Goal: Task Accomplishment & Management: Complete application form

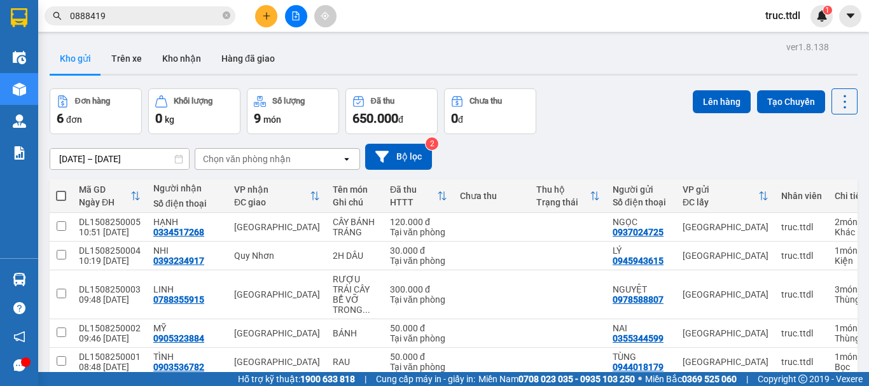
click at [254, 14] on div at bounding box center [295, 16] width 95 height 22
click at [263, 14] on icon "plus" at bounding box center [266, 15] width 9 height 9
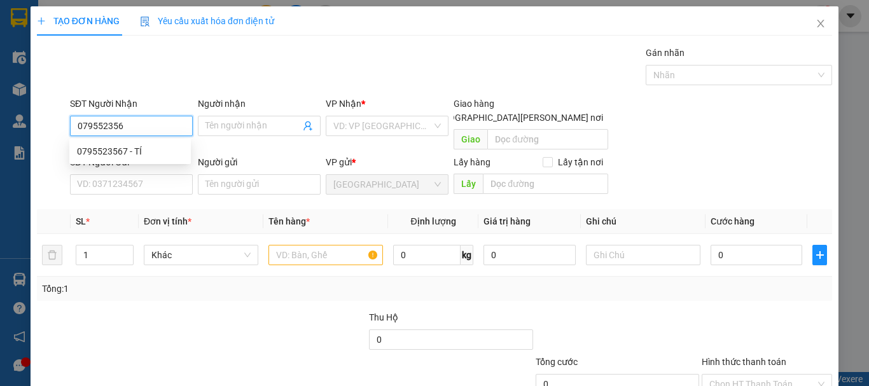
type input "0795523567"
click at [144, 158] on div "0795523567 - TÍ" at bounding box center [129, 151] width 121 height 20
type input "TÍ"
type input "0795523567"
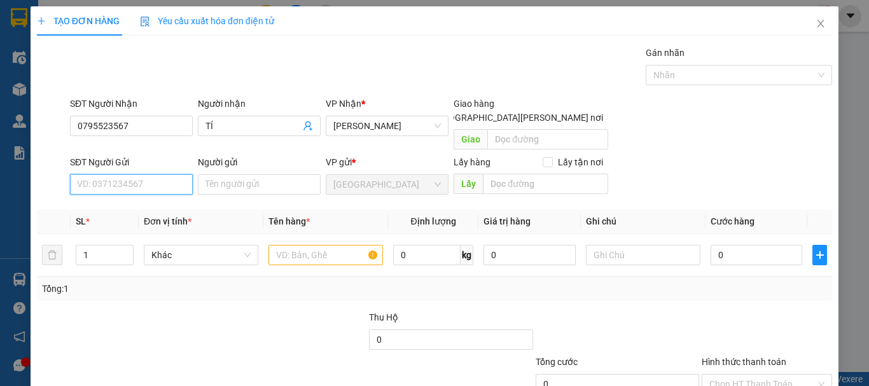
click at [156, 174] on input "SĐT Người Gửi" at bounding box center [131, 184] width 123 height 20
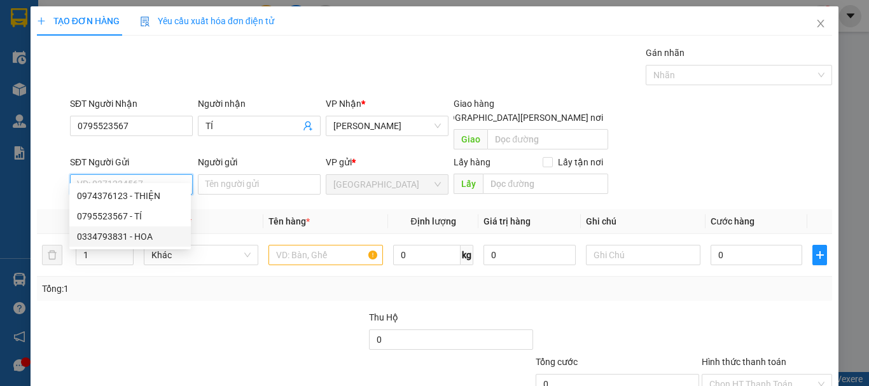
click at [156, 240] on div "0334793831 - HOA" at bounding box center [130, 237] width 106 height 14
type input "0334793831"
type input "HOA"
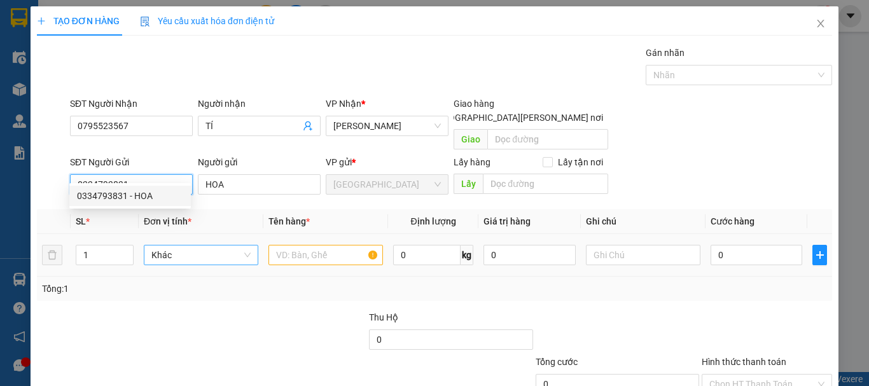
click at [196, 245] on span "Khác" at bounding box center [200, 254] width 99 height 19
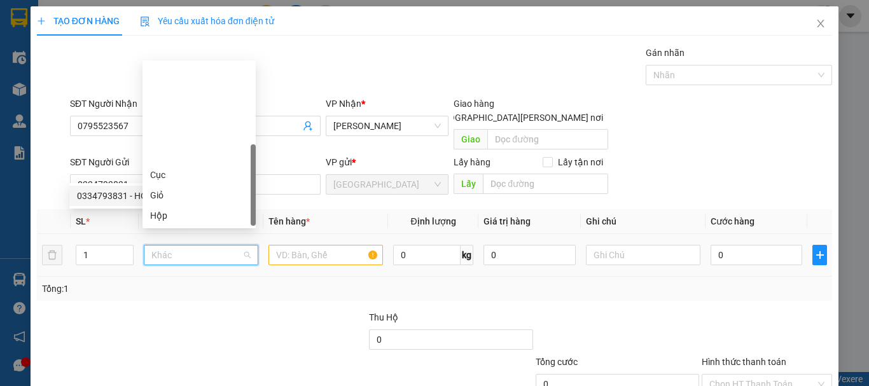
scroll to position [122, 0]
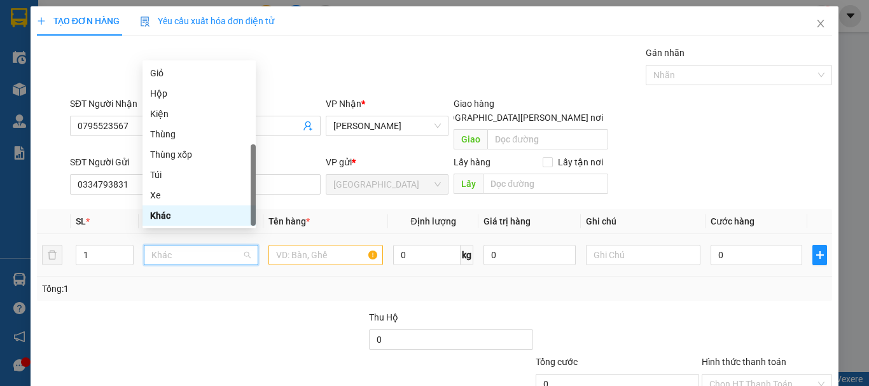
type input "x"
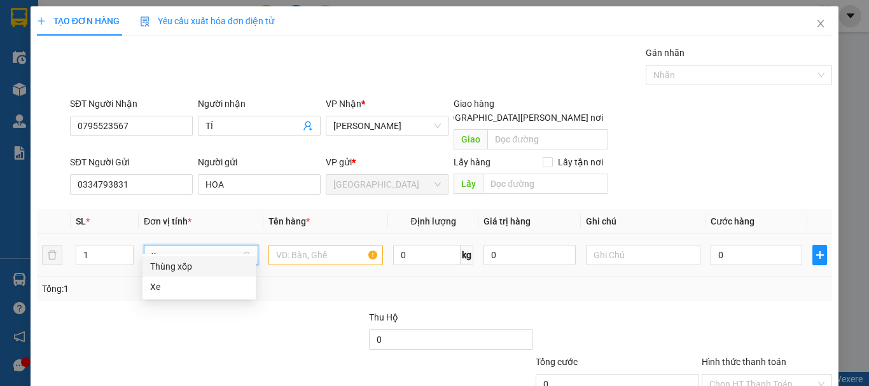
click at [195, 263] on div "Thùng xốp" at bounding box center [199, 266] width 98 height 14
click at [281, 245] on input "text" at bounding box center [325, 255] width 114 height 20
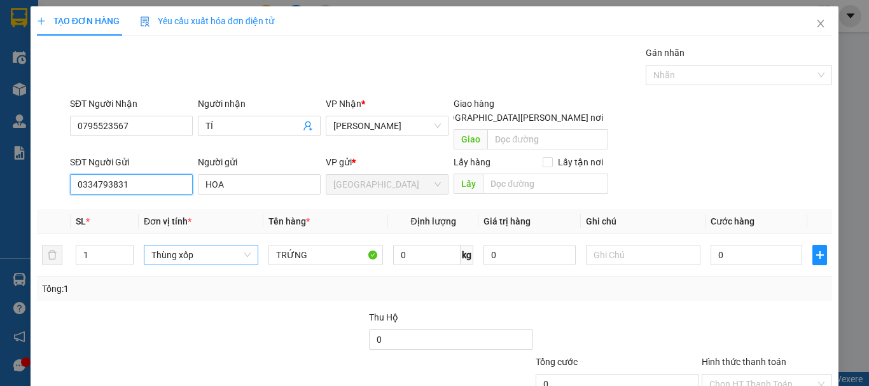
drag, startPoint x: 124, startPoint y: 169, endPoint x: 0, endPoint y: 171, distance: 124.0
click at [0, 171] on div "TẠO ĐƠN HÀNG Yêu cầu xuất [PERSON_NAME] điện tử Transit Pickup Surcharge Ids Tr…" at bounding box center [434, 193] width 869 height 386
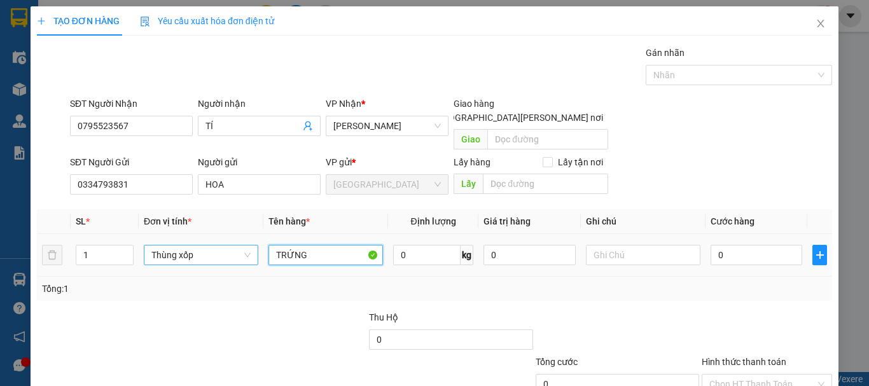
click at [326, 245] on input "TRỨNG" at bounding box center [325, 255] width 114 height 20
type input "TRỨNG 13KG"
click at [735, 247] on input "0" at bounding box center [756, 255] width 92 height 20
type input "7"
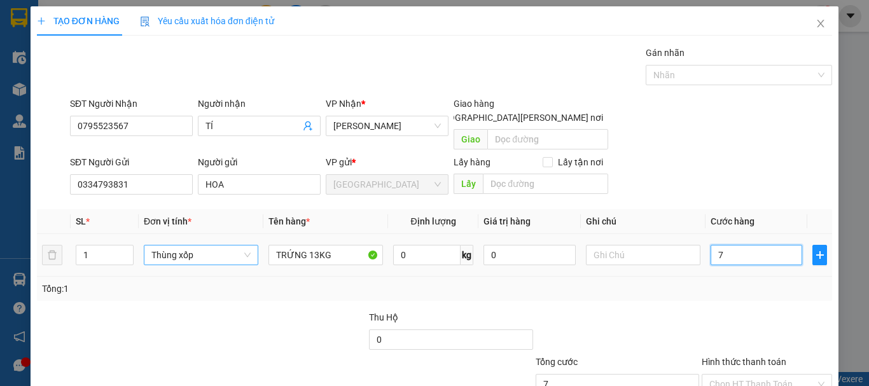
type input "7"
type input "70"
type input "70.000"
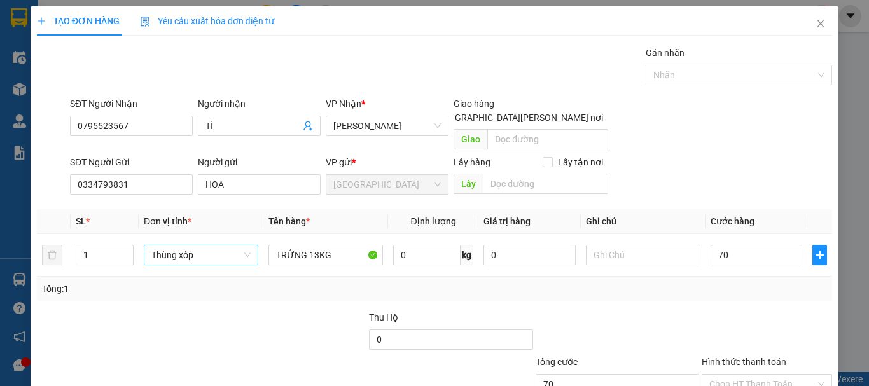
type input "70.000"
click at [735, 291] on div "Transit Pickup Surcharge Ids Transit Deliver Surcharge Ids Transit Deliver Surc…" at bounding box center [434, 250] width 795 height 409
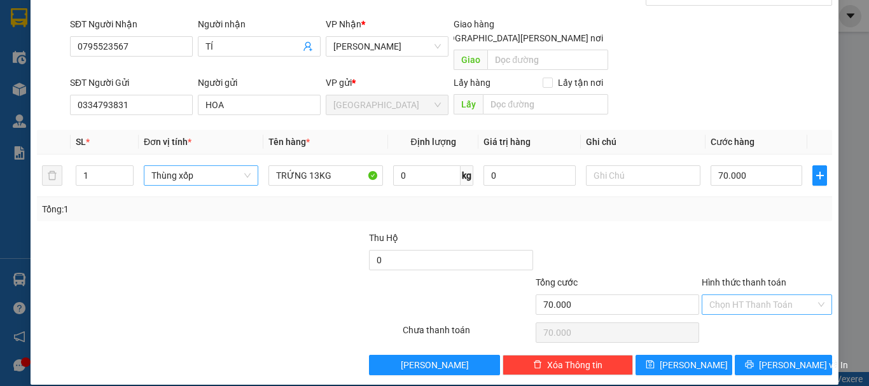
click at [741, 295] on input "Hình thức thanh toán" at bounding box center [762, 304] width 106 height 19
click at [743, 310] on div "Tại văn phòng" at bounding box center [759, 316] width 114 height 14
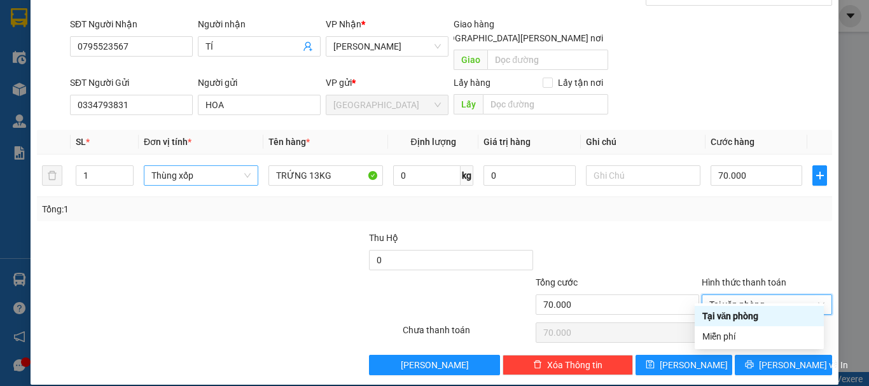
type input "0"
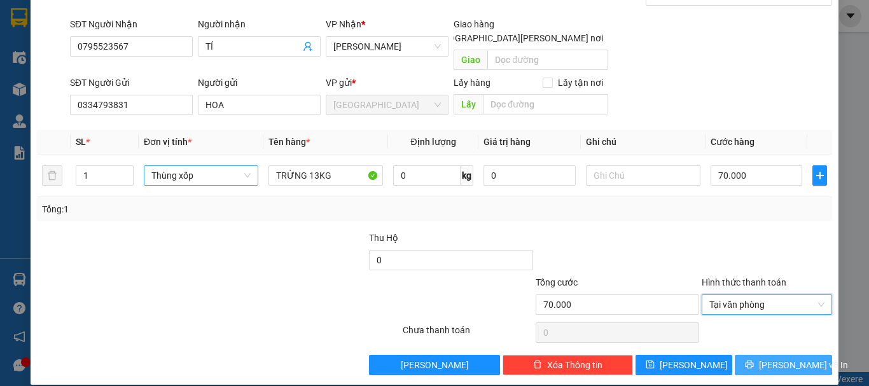
click at [754, 360] on icon "printer" at bounding box center [749, 364] width 9 height 9
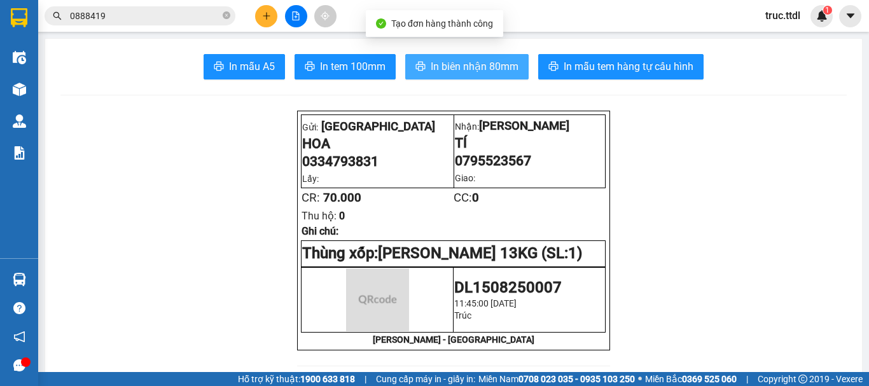
click at [490, 55] on button "In biên nhận 80mm" at bounding box center [466, 66] width 123 height 25
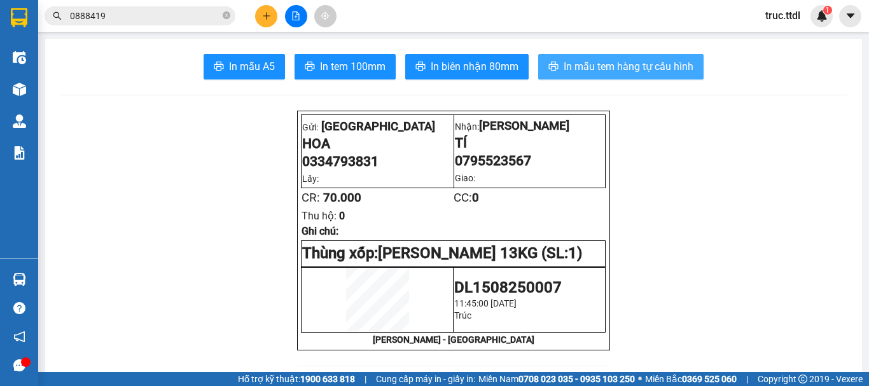
click at [618, 71] on span "In mẫu tem hàng tự cấu hình" at bounding box center [628, 67] width 130 height 16
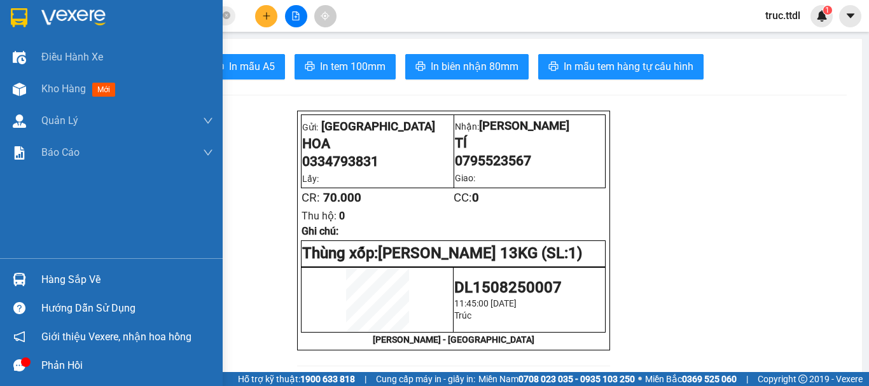
click at [70, 15] on img at bounding box center [73, 17] width 64 height 19
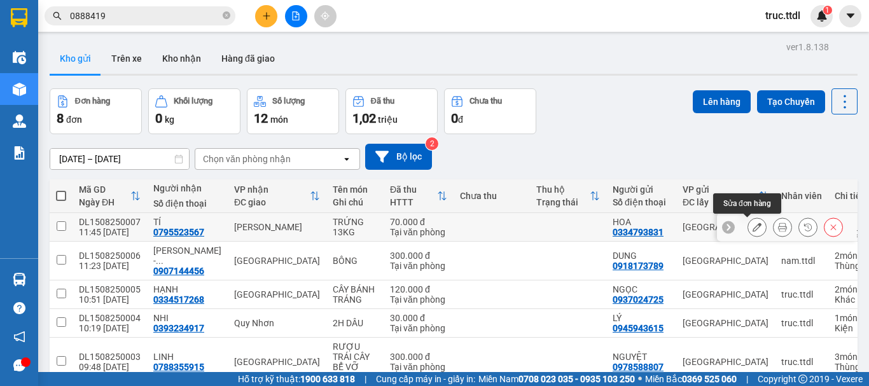
click at [752, 226] on icon at bounding box center [756, 227] width 9 height 9
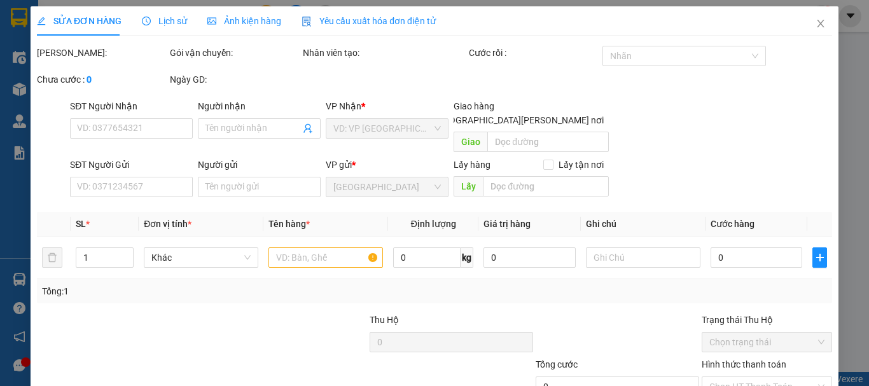
type input "0795523567"
type input "TÍ"
type input "0334793831"
type input "HOA"
type input "70.000"
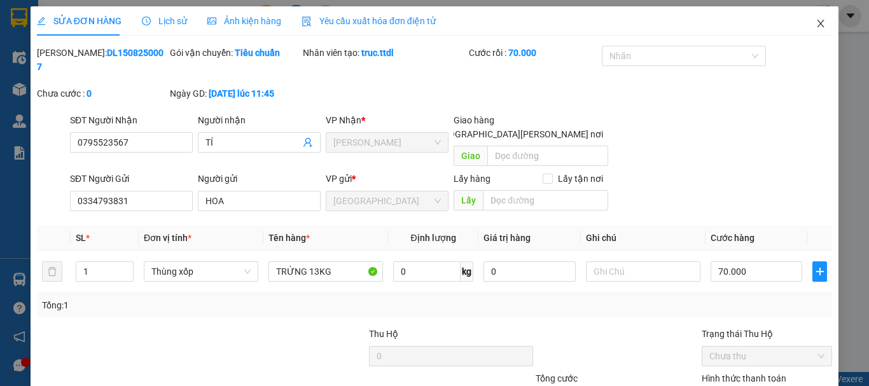
click at [815, 20] on icon "close" at bounding box center [820, 23] width 10 height 10
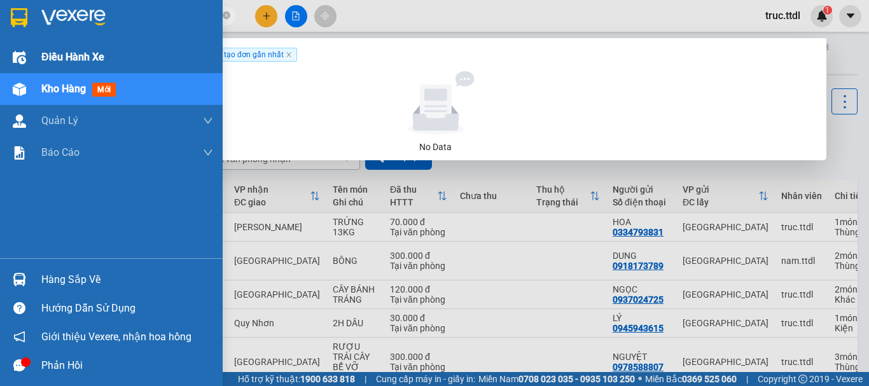
drag, startPoint x: 162, startPoint y: 20, endPoint x: 2, endPoint y: 59, distance: 164.9
click at [0, 43] on section "Kết quả [PERSON_NAME] ( 0 ) Bộ lọc Ngày tạo [PERSON_NAME] nhất No Data 0888419 …" at bounding box center [434, 193] width 869 height 386
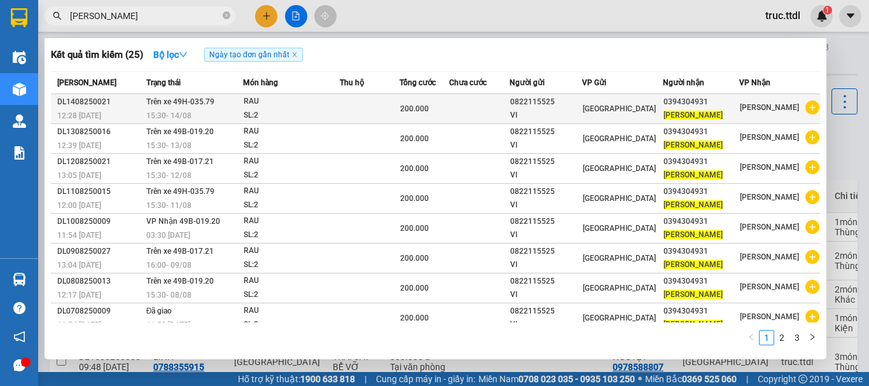
type input "[PERSON_NAME]"
click at [561, 116] on div "VI" at bounding box center [545, 115] width 71 height 13
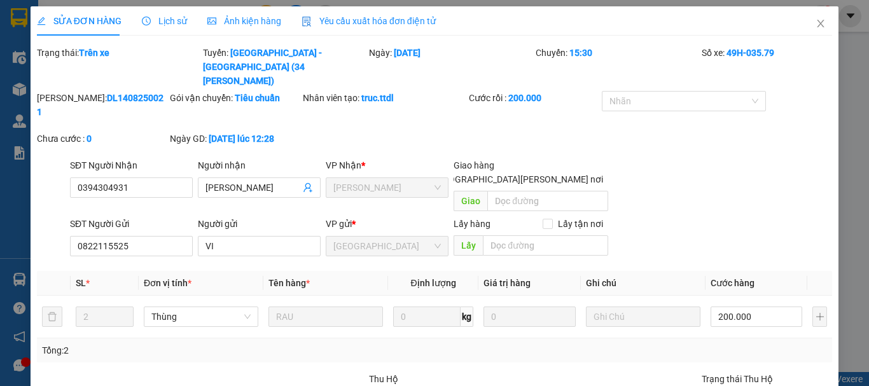
type input "0394304931"
type input "[PERSON_NAME]"
type input "0822115525"
type input "VI"
type input "200.000"
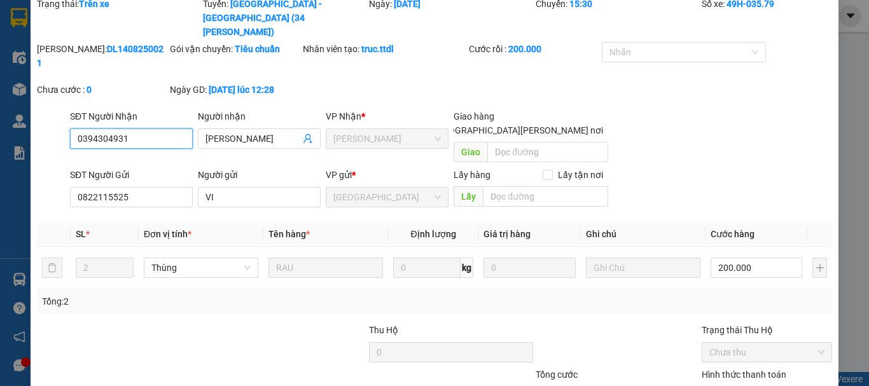
scroll to position [99, 0]
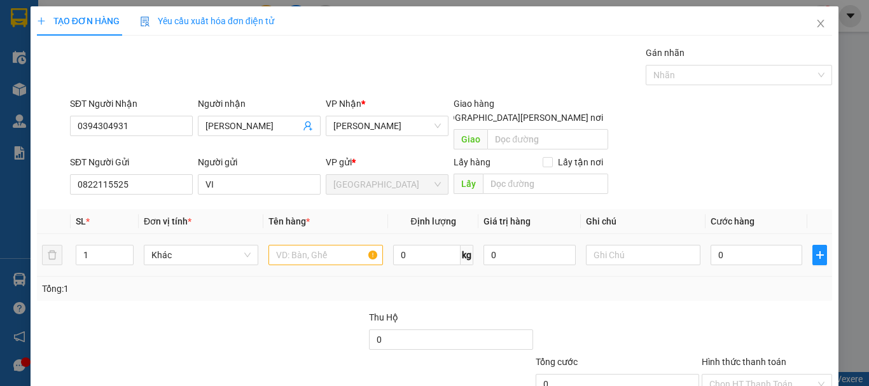
drag, startPoint x: 99, startPoint y: 238, endPoint x: 38, endPoint y: 249, distance: 61.5
click at [38, 249] on tr "1 Khác 0 kg 0 0" at bounding box center [434, 255] width 795 height 43
click at [184, 245] on span "Khác" at bounding box center [200, 254] width 99 height 19
type input "2"
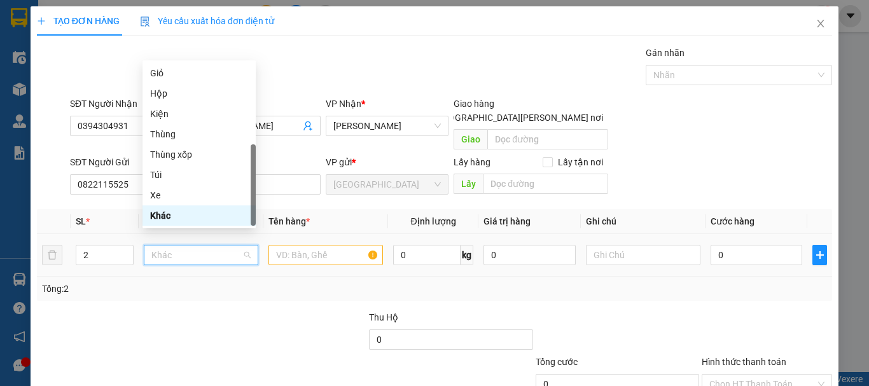
type input "T"
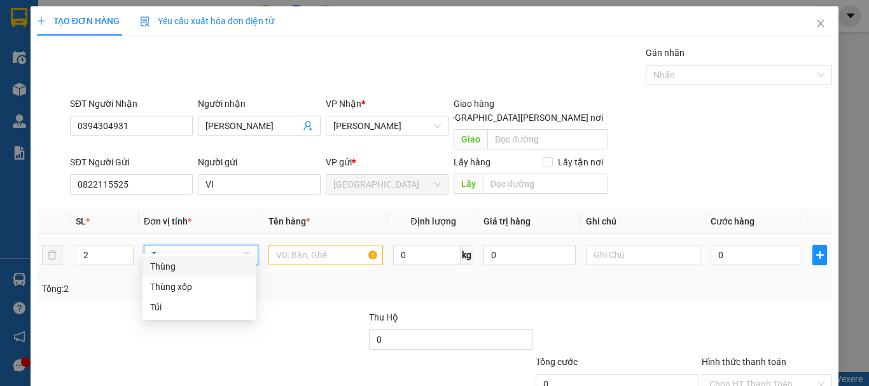
scroll to position [0, 0]
drag, startPoint x: 197, startPoint y: 265, endPoint x: 275, endPoint y: 258, distance: 78.6
click at [197, 265] on div "Thùng" at bounding box center [199, 266] width 98 height 14
click at [310, 249] on input "text" at bounding box center [325, 255] width 114 height 20
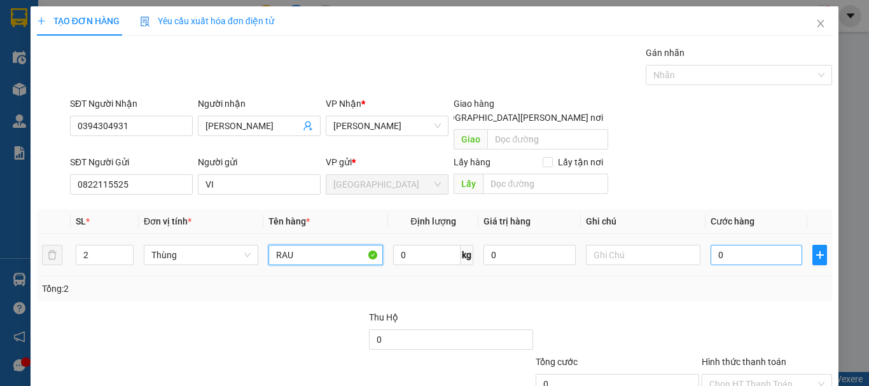
type input "RAU"
click at [755, 245] on input "0" at bounding box center [756, 255] width 92 height 20
type input "2"
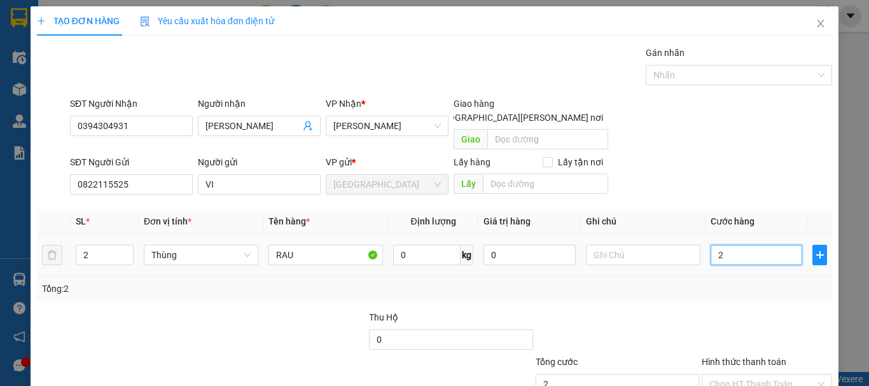
type input "20"
type input "200"
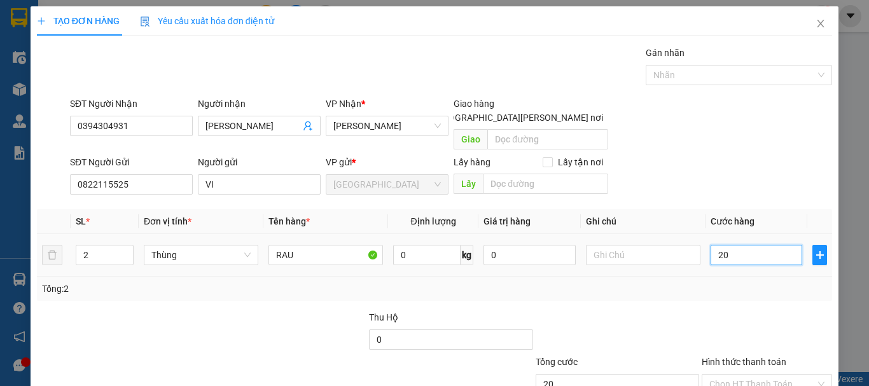
type input "200"
type input "200.000"
click at [744, 282] on div "Tổng: 2" at bounding box center [434, 289] width 785 height 14
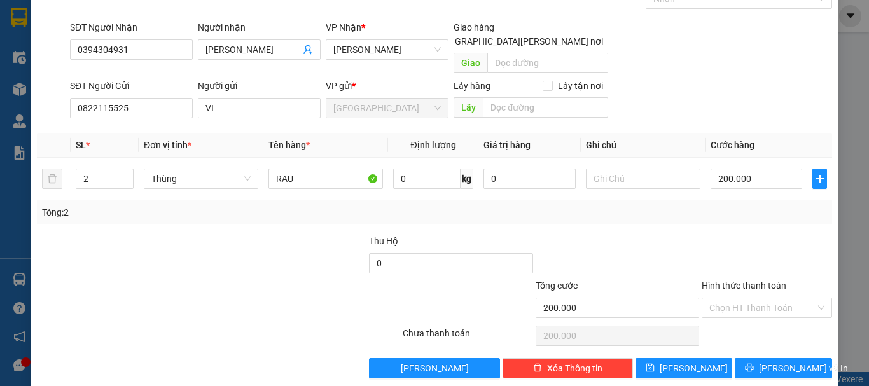
scroll to position [79, 0]
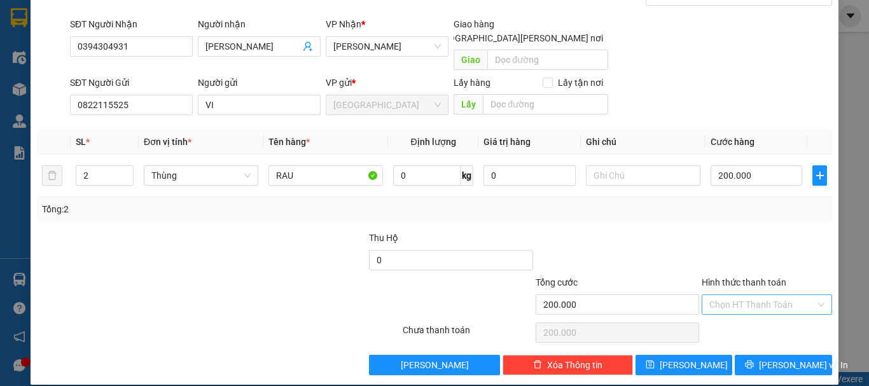
click at [756, 295] on input "Hình thức thanh toán" at bounding box center [762, 304] width 106 height 19
click at [754, 311] on div "Tại văn phòng" at bounding box center [759, 316] width 114 height 14
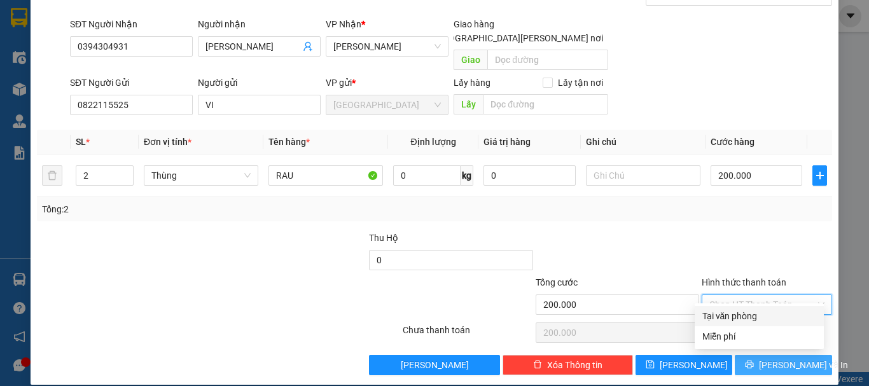
type input "0"
click at [754, 360] on icon "printer" at bounding box center [749, 364] width 9 height 9
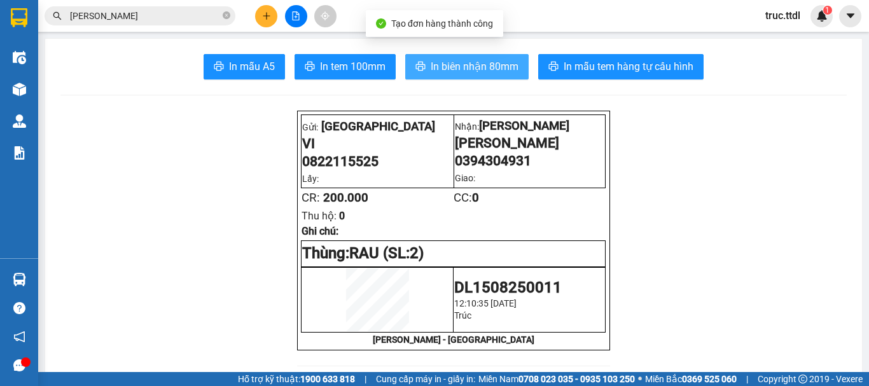
click at [485, 72] on span "In biên nhận 80mm" at bounding box center [475, 67] width 88 height 16
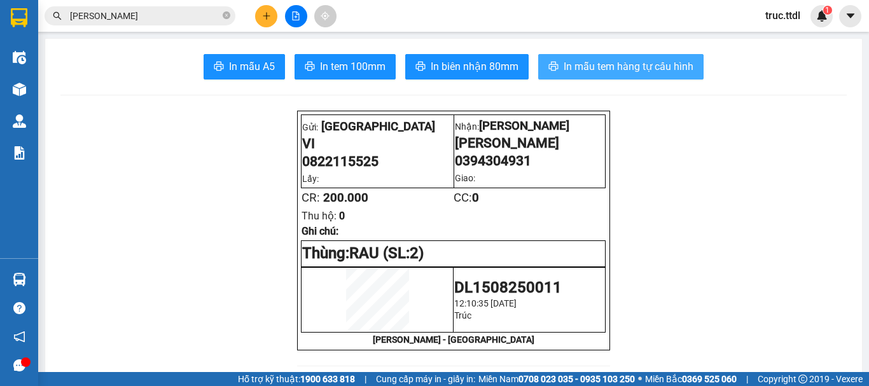
click at [641, 67] on span "In mẫu tem hàng tự cấu hình" at bounding box center [628, 67] width 130 height 16
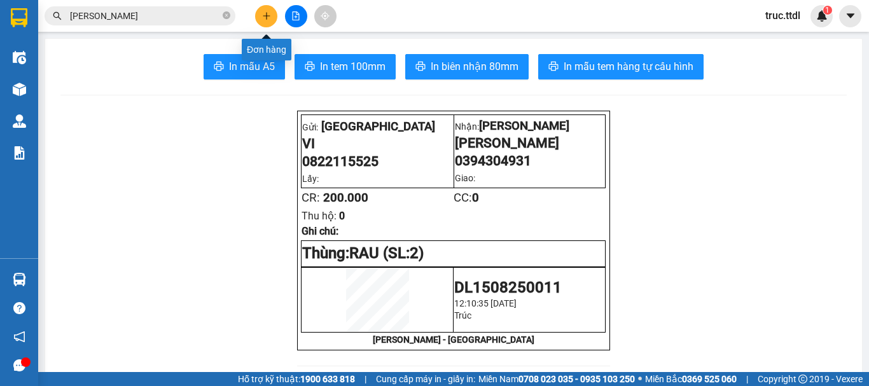
click at [260, 14] on button at bounding box center [266, 16] width 22 height 22
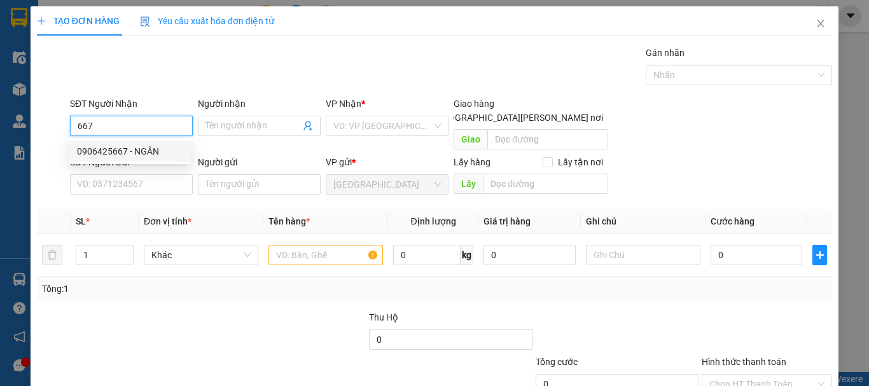
click at [137, 150] on div "0906425667 - NGÂN" at bounding box center [130, 151] width 106 height 14
type input "0906425667"
type input "NGÂN"
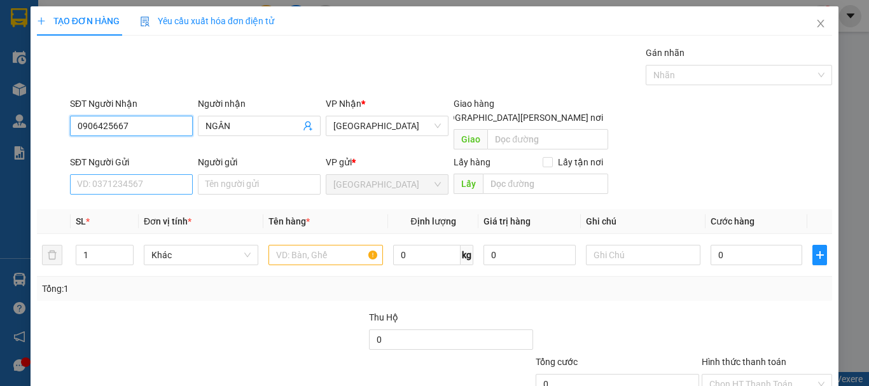
type input "0906425667"
click at [153, 174] on input "SĐT Người Gửi" at bounding box center [131, 184] width 123 height 20
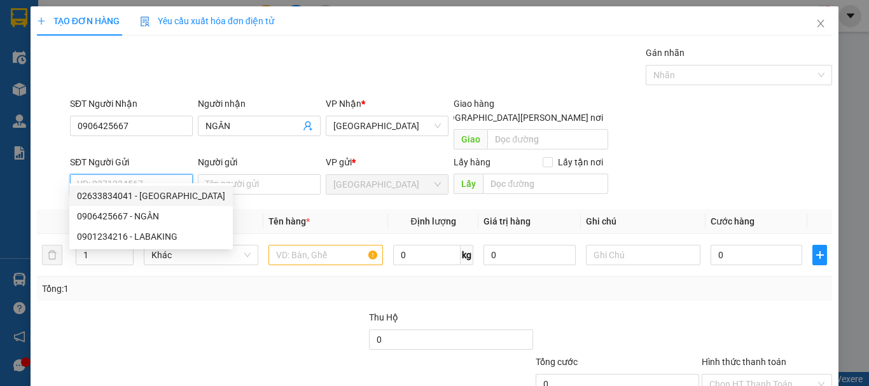
click at [158, 192] on div "02633834041 - [GEOGRAPHIC_DATA]" at bounding box center [151, 196] width 148 height 14
type input "02633834041"
type input "ĐÀ LẠT GAP"
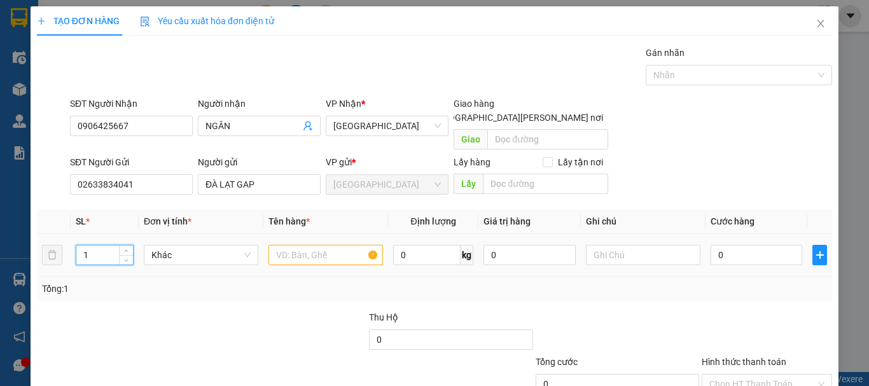
click at [52, 250] on tr "1 Khác 0 kg 0 0" at bounding box center [434, 255] width 795 height 43
click at [166, 246] on span "Khác" at bounding box center [200, 254] width 99 height 19
type input "3"
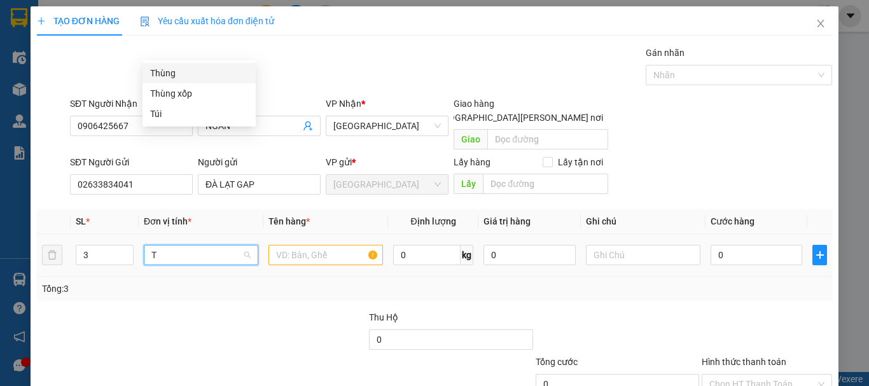
type input "T"
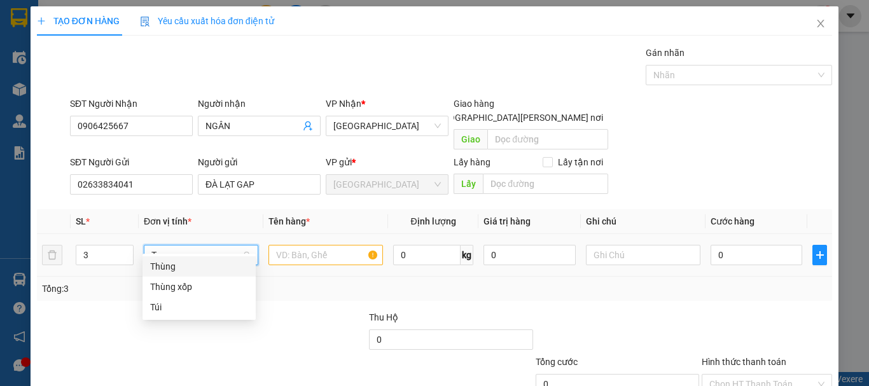
click at [182, 263] on div "Thùng" at bounding box center [199, 266] width 98 height 14
click at [284, 245] on input "text" at bounding box center [325, 255] width 114 height 20
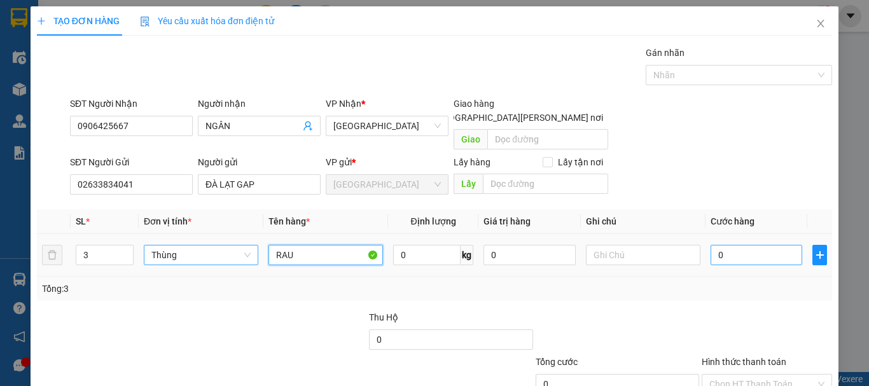
type input "RAU"
click at [753, 245] on input "0" at bounding box center [756, 255] width 92 height 20
click at [729, 375] on input "Hình thức thanh toán" at bounding box center [762, 384] width 106 height 19
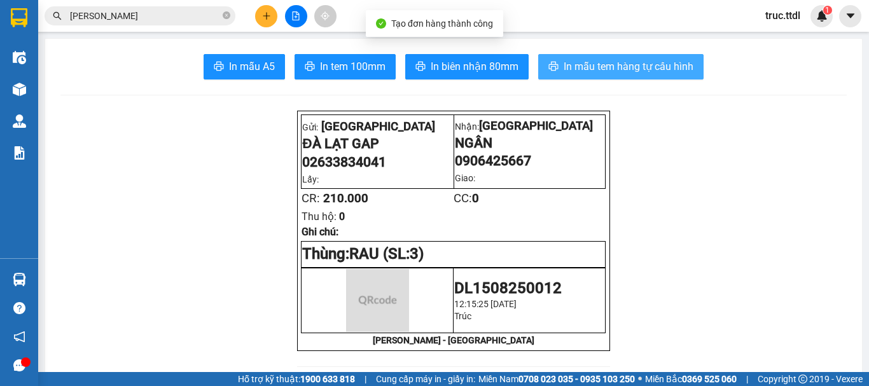
click at [607, 67] on span "In mẫu tem hàng tự cấu hình" at bounding box center [628, 67] width 130 height 16
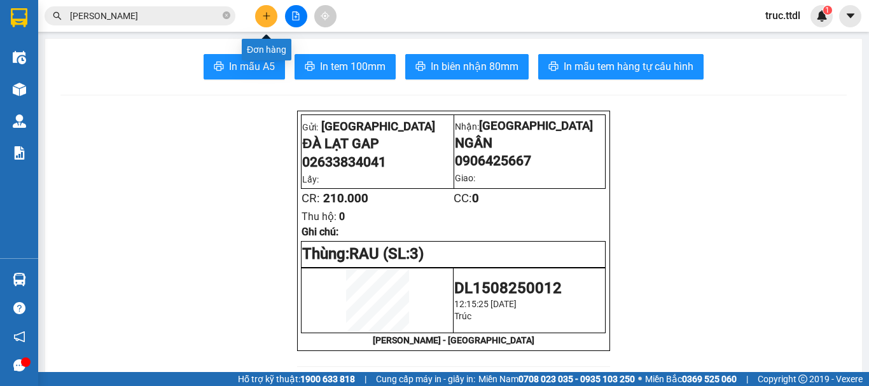
click at [273, 22] on button at bounding box center [266, 16] width 22 height 22
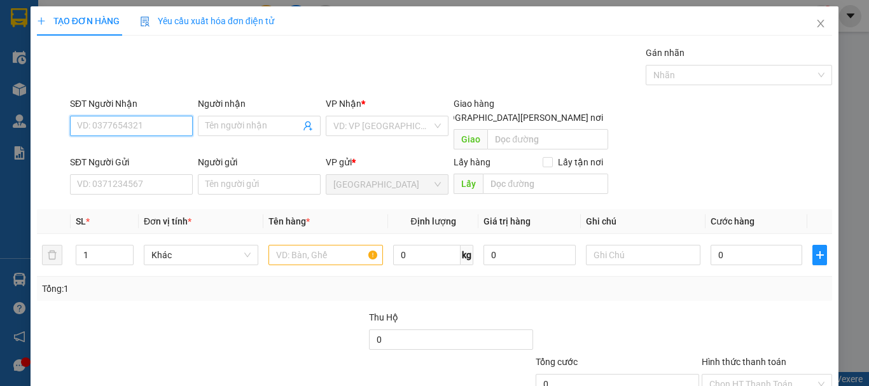
click at [116, 128] on input "SĐT Người Nhận" at bounding box center [131, 126] width 123 height 20
click at [153, 159] on div "0912720011 - [PERSON_NAME]" at bounding box center [139, 151] width 141 height 20
type input "0912720011"
type input "VŨ"
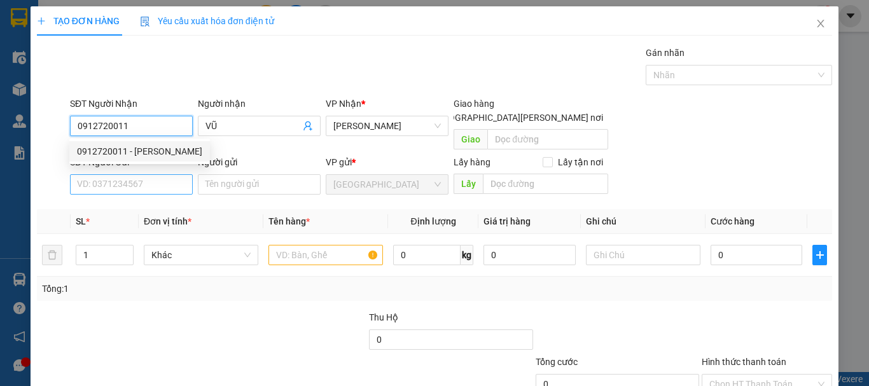
type input "0912720011"
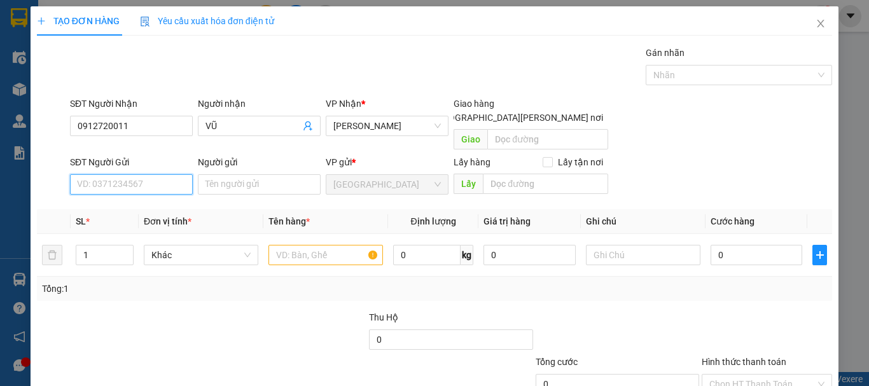
click at [154, 176] on input "SĐT Người Gửi" at bounding box center [131, 184] width 123 height 20
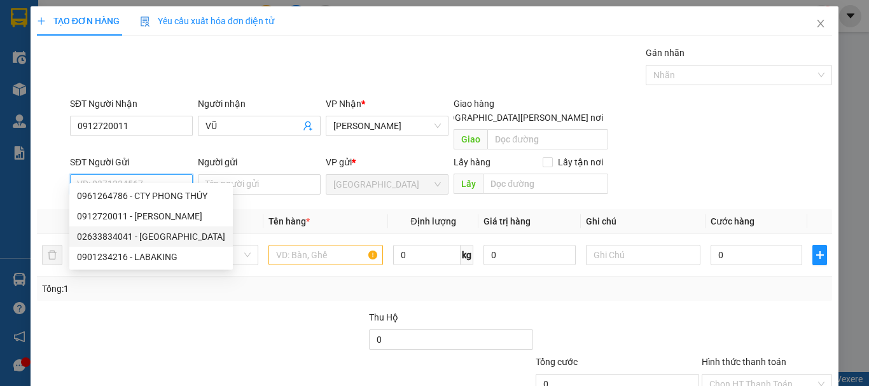
click at [165, 228] on div "02633834041 - [GEOGRAPHIC_DATA]" at bounding box center [150, 236] width 163 height 20
type input "02633834041"
type input "ĐÀ LẠT GAP"
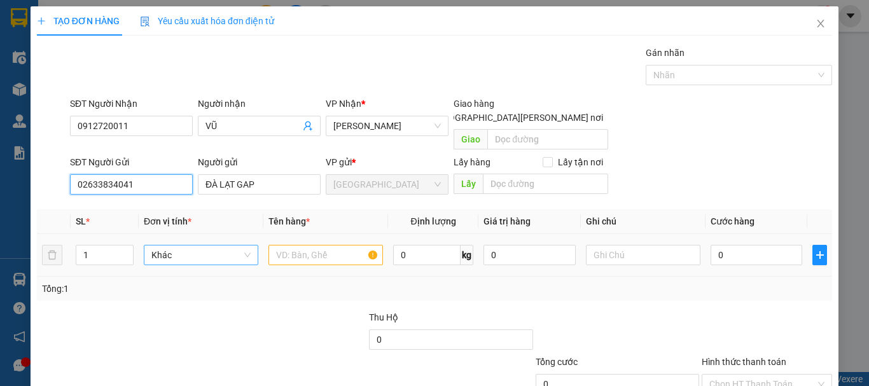
click at [200, 245] on span "Khác" at bounding box center [200, 254] width 99 height 19
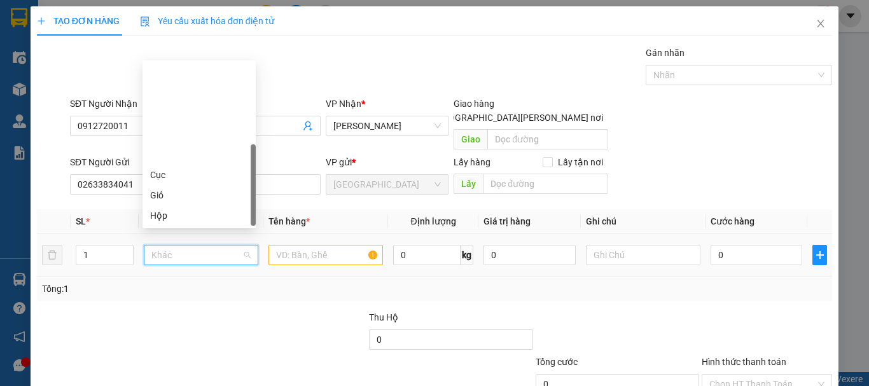
type input "T"
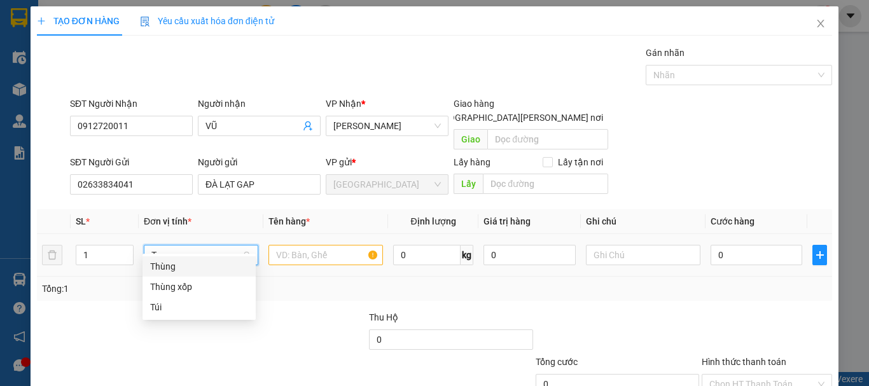
drag, startPoint x: 197, startPoint y: 265, endPoint x: 226, endPoint y: 254, distance: 31.8
click at [197, 266] on div "Thùng" at bounding box center [199, 266] width 98 height 14
click at [273, 245] on input "text" at bounding box center [325, 255] width 114 height 20
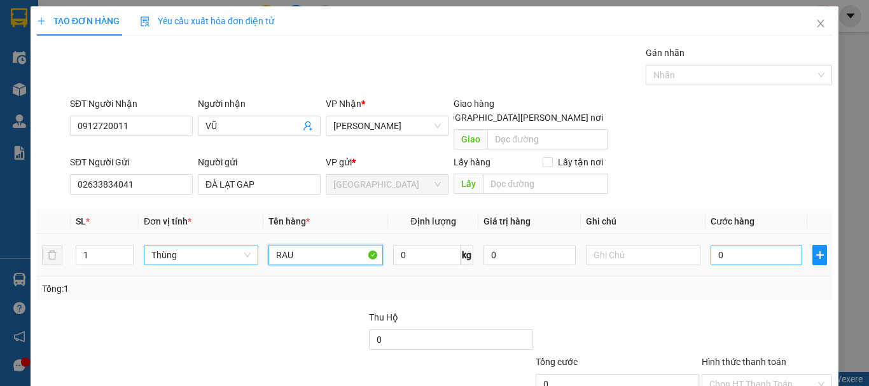
type input "RAU"
click at [743, 247] on input "0" at bounding box center [756, 255] width 92 height 20
type input "8"
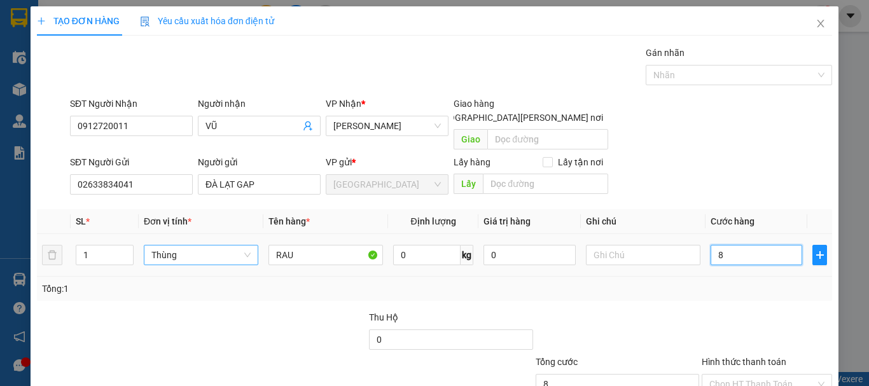
type input "80"
type input "80.000"
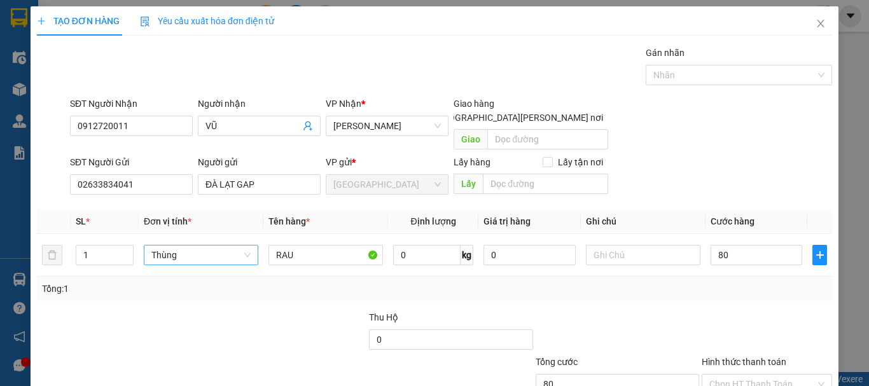
type input "80.000"
click at [429, 113] on span at bounding box center [424, 118] width 10 height 10
click at [428, 113] on input "[GEOGRAPHIC_DATA][PERSON_NAME] nơi" at bounding box center [423, 117] width 9 height 9
checkbox input "true"
click at [535, 129] on input "text" at bounding box center [547, 139] width 121 height 20
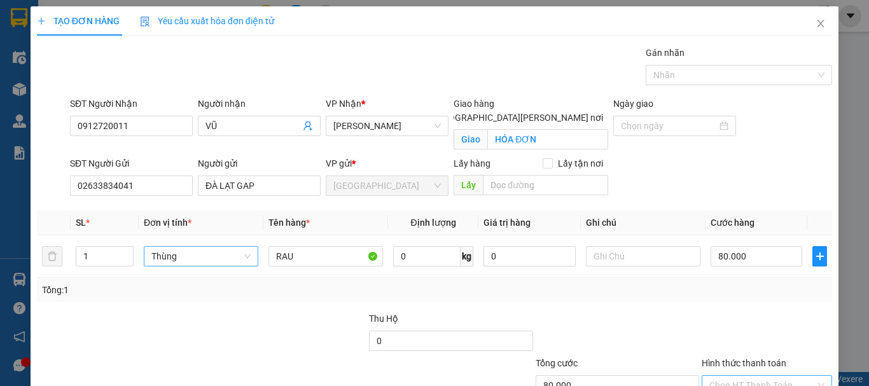
click at [791, 376] on input "Hình thức thanh toán" at bounding box center [762, 385] width 106 height 19
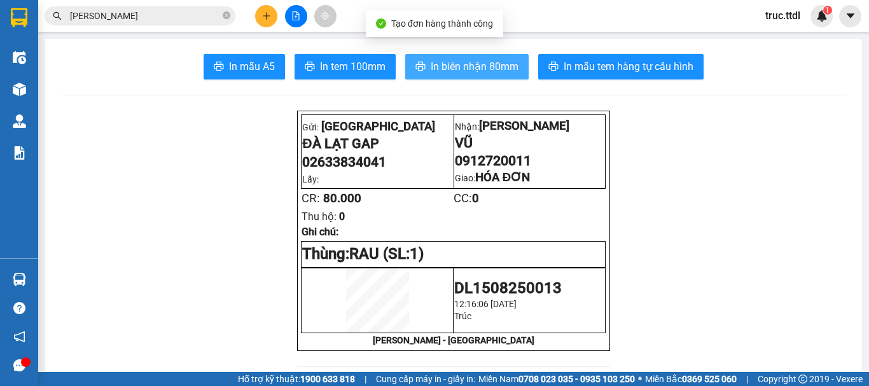
click at [513, 66] on span "In biên nhận 80mm" at bounding box center [475, 67] width 88 height 16
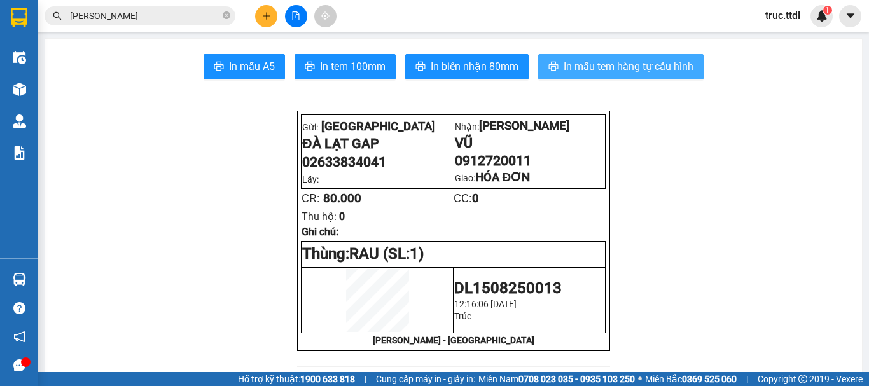
click at [630, 64] on span "In mẫu tem hàng tự cấu hình" at bounding box center [628, 67] width 130 height 16
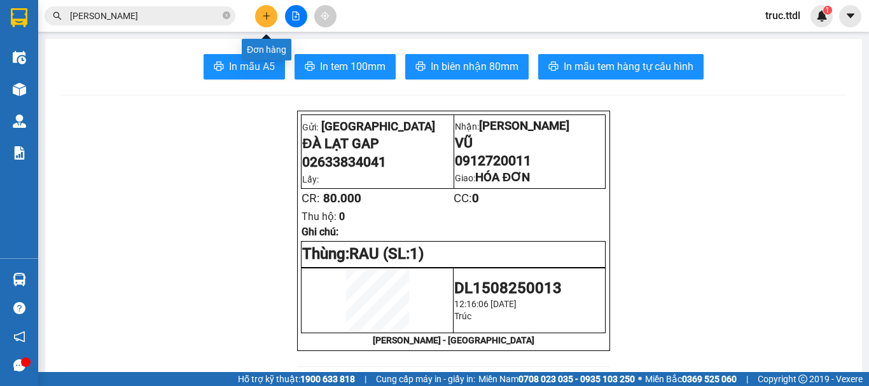
click at [267, 17] on icon "plus" at bounding box center [266, 15] width 9 height 9
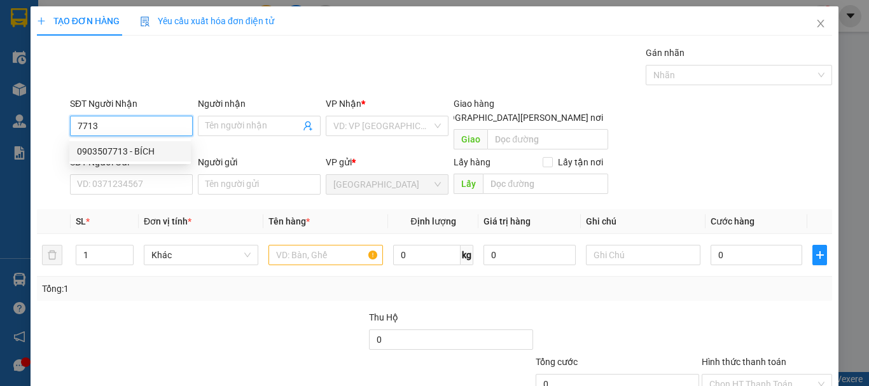
click at [143, 153] on div "0903507713 - BÍCH" at bounding box center [130, 151] width 106 height 14
type input "0903507713"
type input "BÍCH"
type input "0903507713"
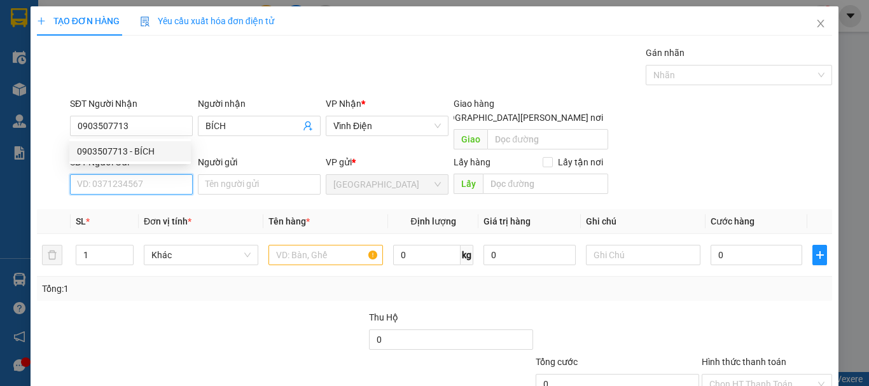
click at [153, 178] on input "SĐT Người Gửi" at bounding box center [131, 184] width 123 height 20
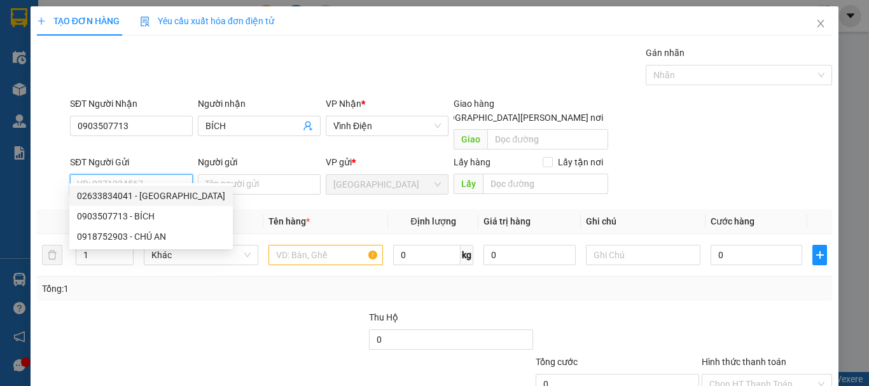
click at [159, 191] on div "02633834041 - [GEOGRAPHIC_DATA]" at bounding box center [151, 196] width 148 height 14
type input "02633834041"
type input "ĐÀ LẠT GAP"
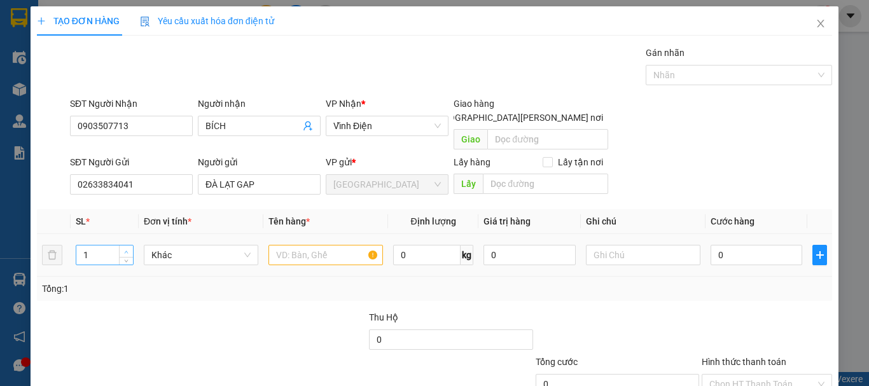
type input "2"
click at [128, 248] on span "up" at bounding box center [127, 252] width 8 height 8
click at [175, 242] on div "Khác" at bounding box center [201, 254] width 114 height 25
click at [179, 245] on span "Khác" at bounding box center [200, 254] width 99 height 19
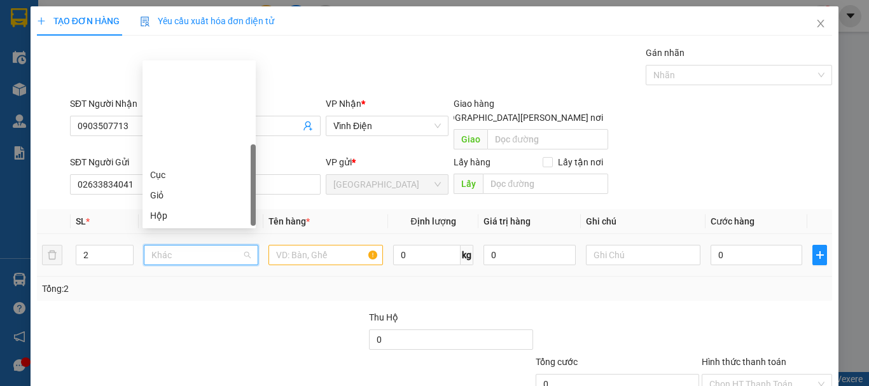
type input "T"
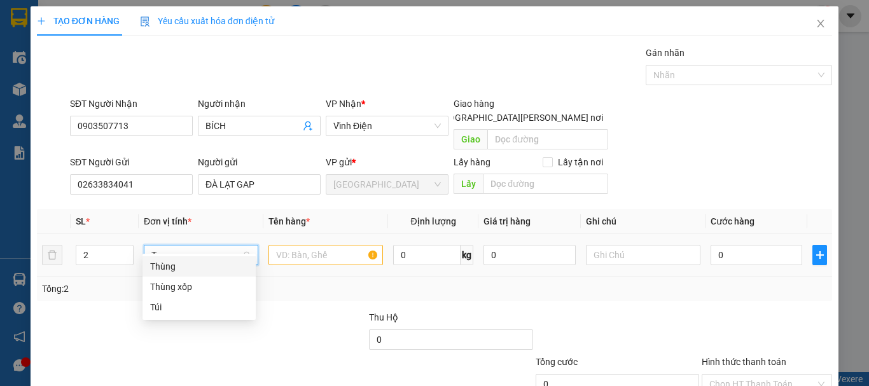
click at [186, 268] on div "Thùng" at bounding box center [199, 266] width 98 height 14
click at [310, 245] on input "text" at bounding box center [325, 255] width 114 height 20
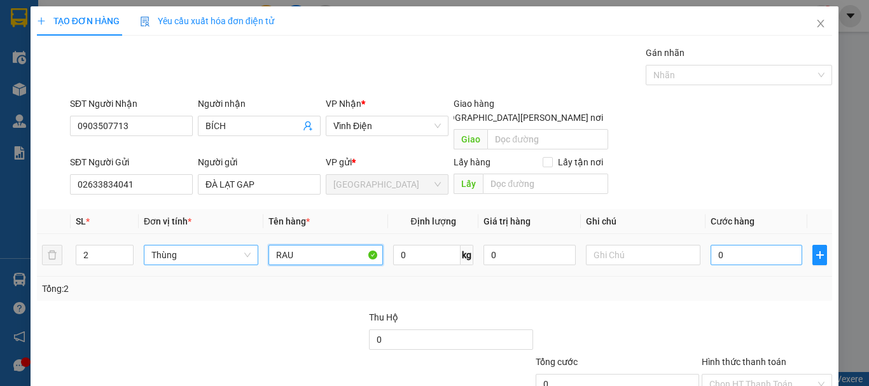
type input "RAU"
click at [765, 245] on input "0" at bounding box center [756, 255] width 92 height 20
type input "1"
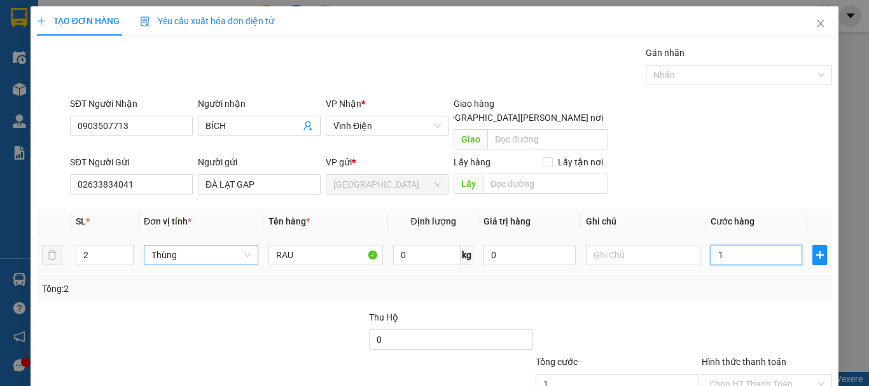
type input "14"
type input "140"
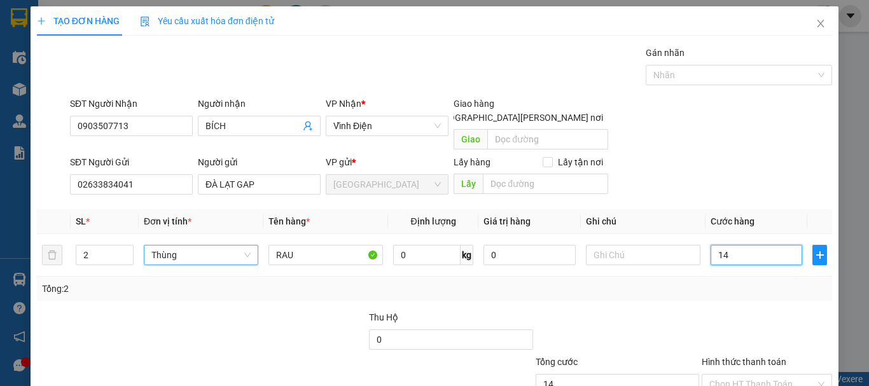
type input "140"
type input "140.000"
click at [679, 310] on div at bounding box center [617, 332] width 166 height 45
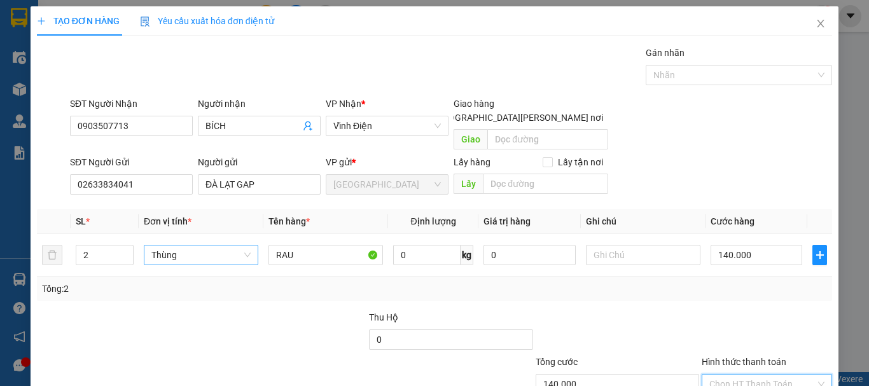
click at [755, 375] on input "Hình thức thanh toán" at bounding box center [762, 384] width 106 height 19
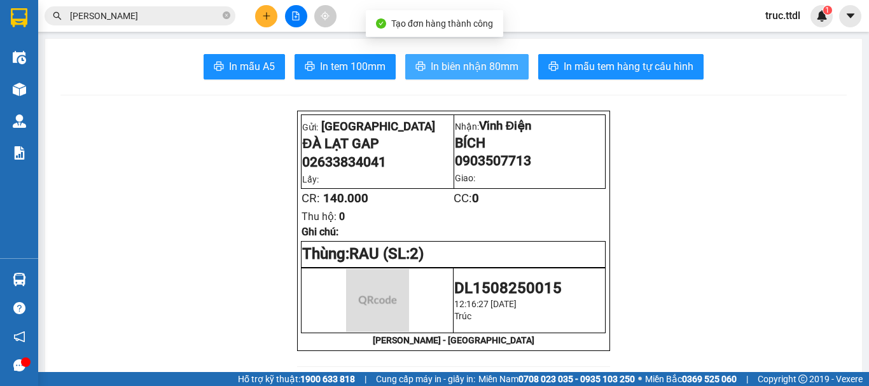
click at [507, 69] on span "In biên nhận 80mm" at bounding box center [475, 67] width 88 height 16
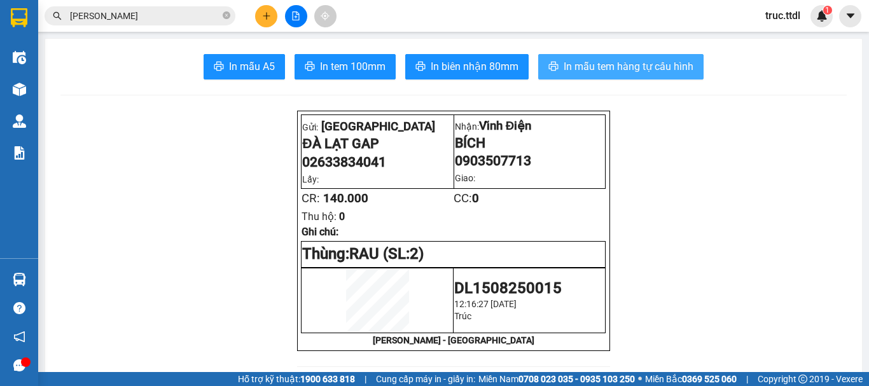
click at [593, 57] on button "In mẫu tem hàng tự cấu hình" at bounding box center [620, 66] width 165 height 25
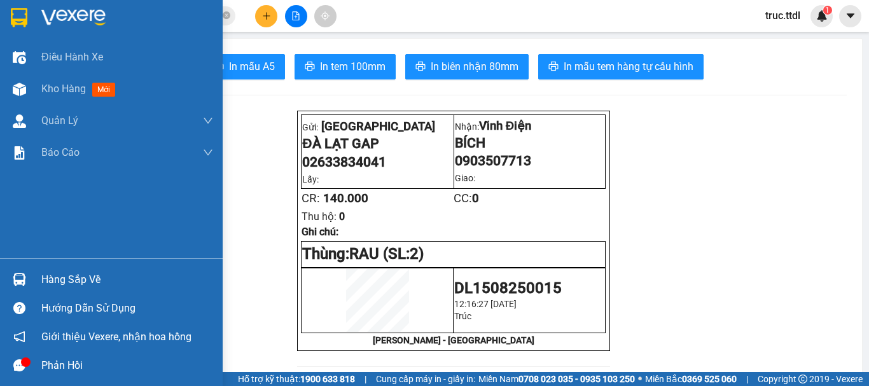
click at [21, 17] on img at bounding box center [19, 17] width 17 height 19
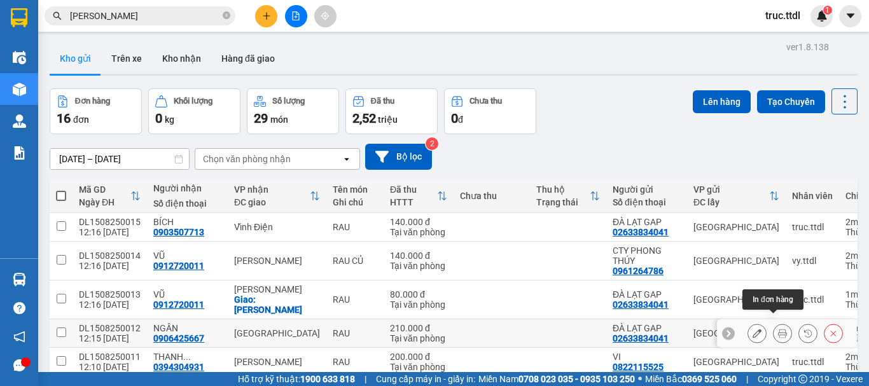
click at [778, 329] on icon at bounding box center [782, 333] width 9 height 9
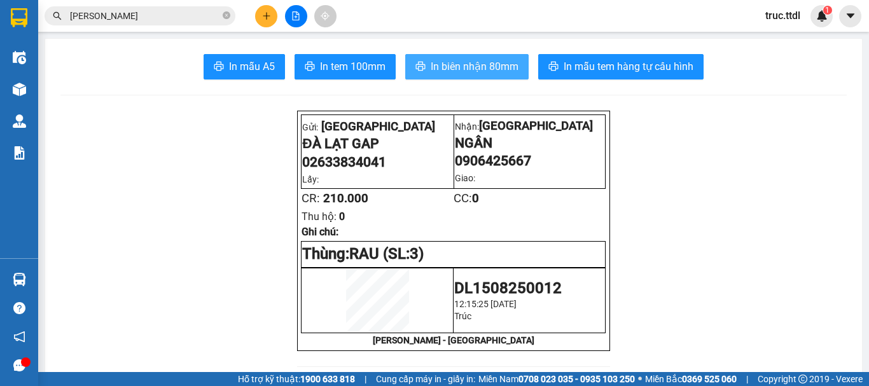
click at [481, 62] on span "In biên nhận 80mm" at bounding box center [475, 67] width 88 height 16
click at [271, 20] on button at bounding box center [266, 16] width 22 height 22
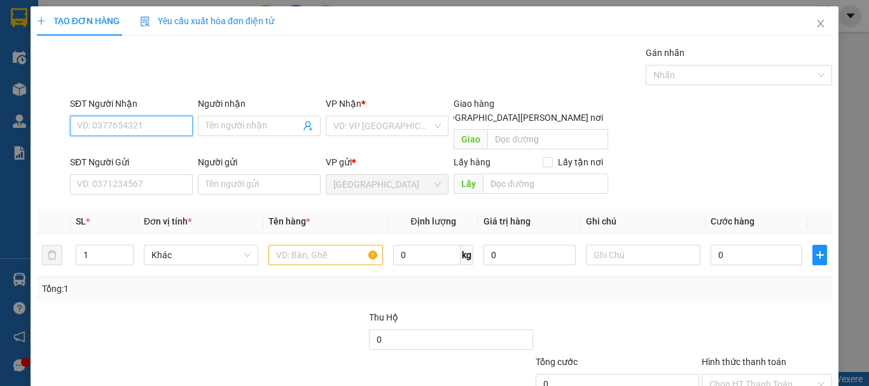
click at [162, 132] on input "SĐT Người Nhận" at bounding box center [131, 126] width 123 height 20
click at [153, 149] on div "0935652765 - [GEOGRAPHIC_DATA]" at bounding box center [148, 151] width 143 height 14
type input "0935652765"
type input "ĐẠT SƠN TRÀ"
type input "0935652765"
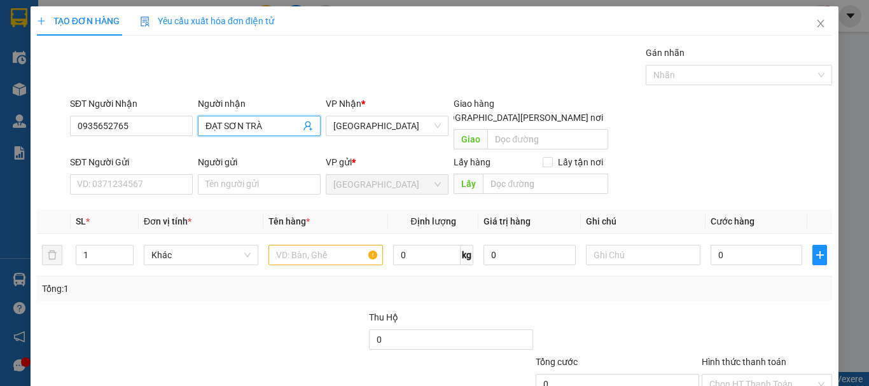
drag, startPoint x: 223, startPoint y: 127, endPoint x: 293, endPoint y: 127, distance: 70.0
click at [293, 127] on input "ĐẠT SƠN TRÀ" at bounding box center [252, 126] width 95 height 14
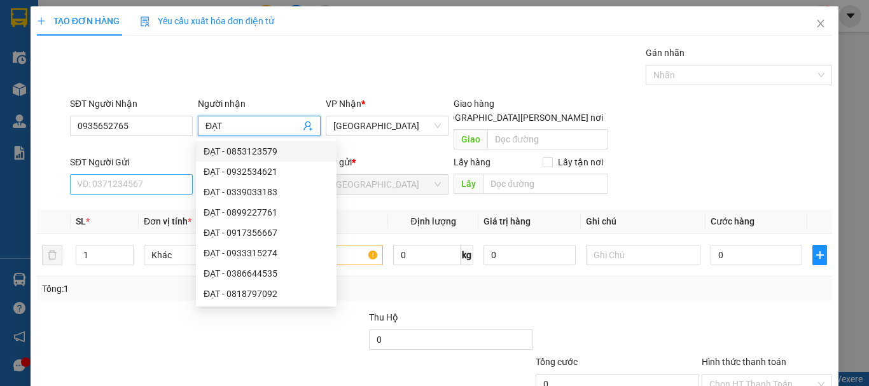
type input "ĐẠT"
click at [97, 174] on input "SĐT Người Gửi" at bounding box center [131, 184] width 123 height 20
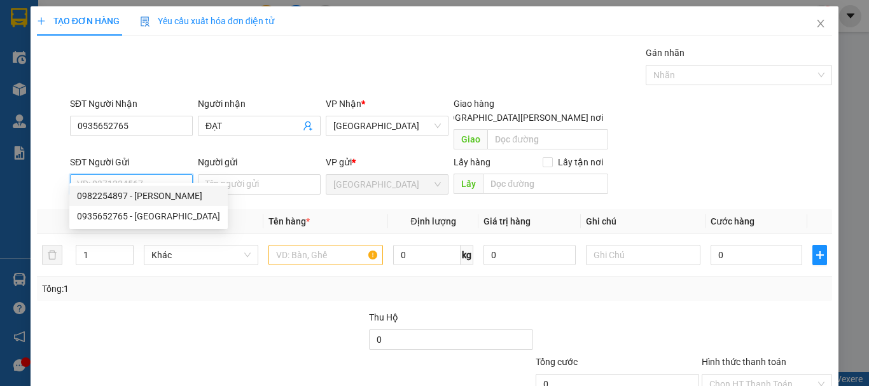
click at [197, 196] on div "0982254897 - [PERSON_NAME]" at bounding box center [148, 196] width 143 height 14
type input "0982254897"
type input "NGUYÊN MINH COOPMART"
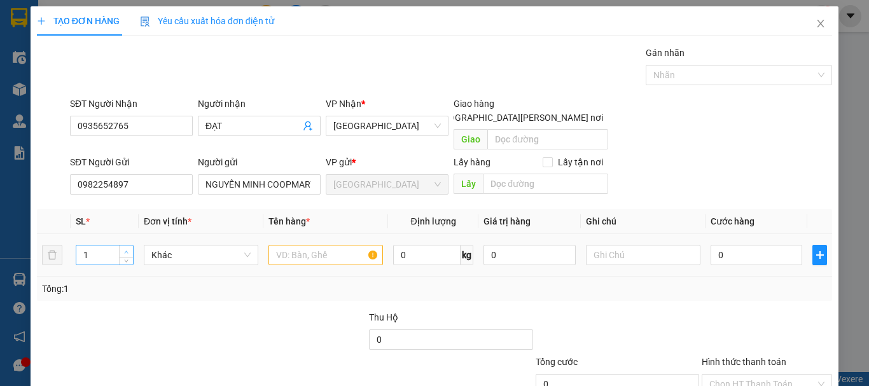
type input "2"
click at [126, 248] on span "up" at bounding box center [127, 252] width 8 height 8
click at [174, 245] on span "Khác" at bounding box center [200, 254] width 99 height 19
type input "T"
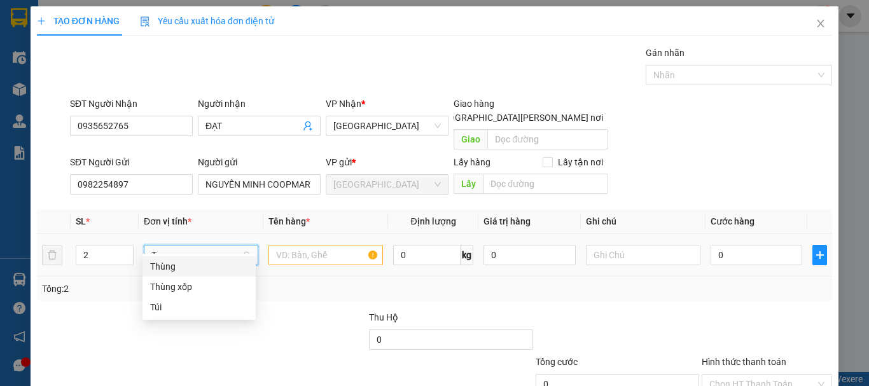
click at [187, 263] on div "Thùng" at bounding box center [199, 266] width 98 height 14
click at [300, 247] on input "text" at bounding box center [325, 255] width 114 height 20
click at [315, 245] on input "text" at bounding box center [325, 255] width 114 height 20
click at [310, 247] on input "text" at bounding box center [325, 255] width 114 height 20
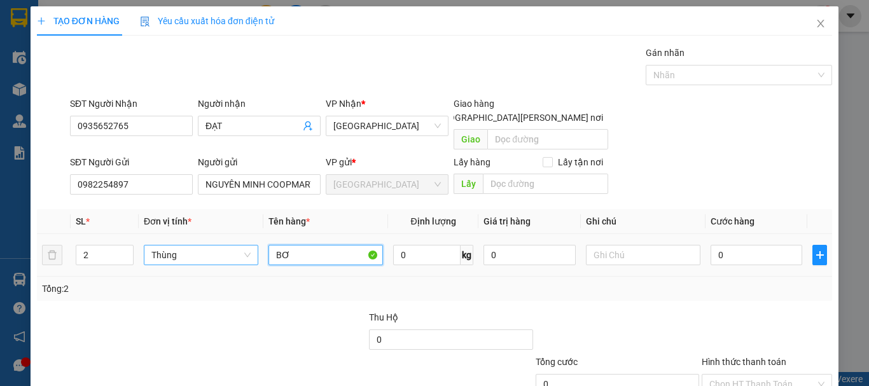
type input "BƠ"
click at [765, 375] on input "Hình thức thanh toán" at bounding box center [762, 384] width 106 height 19
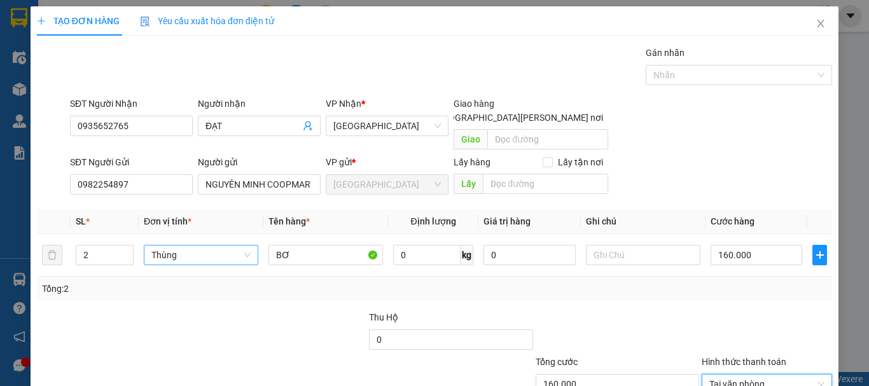
drag, startPoint x: 764, startPoint y: 352, endPoint x: 757, endPoint y: 331, distance: 21.5
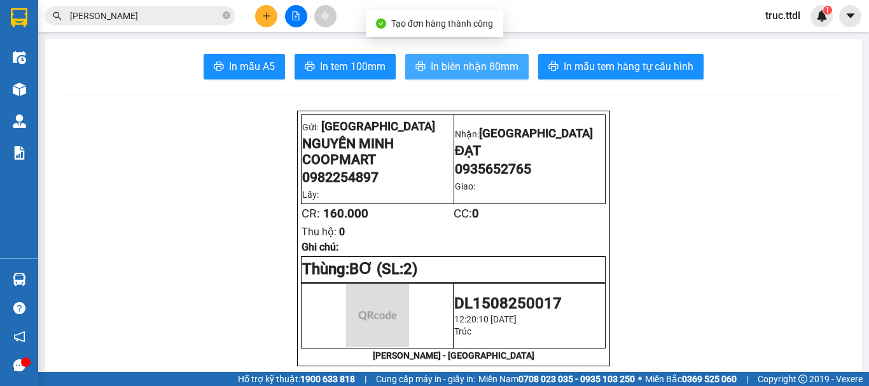
click at [488, 66] on span "In biên nhận 80mm" at bounding box center [475, 67] width 88 height 16
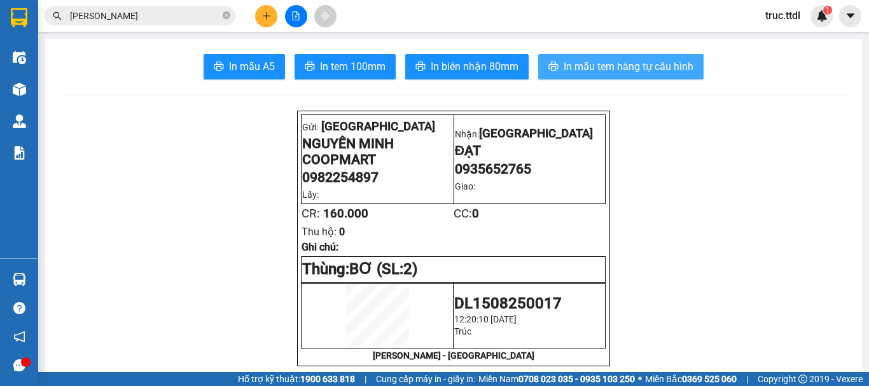
click at [609, 69] on span "In mẫu tem hàng tự cấu hình" at bounding box center [628, 67] width 130 height 16
click at [270, 17] on icon "plus" at bounding box center [266, 15] width 9 height 9
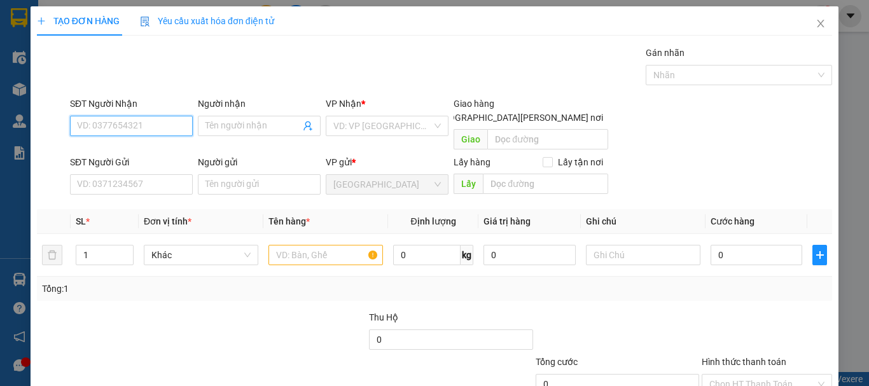
type input "7"
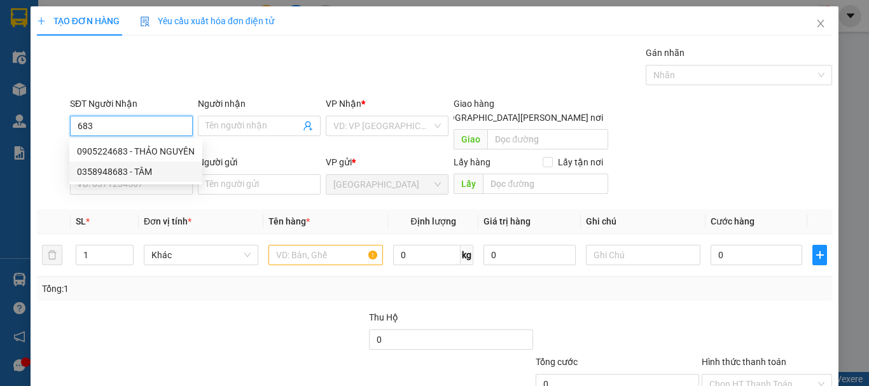
click at [159, 170] on div "0358948683 - TÂM" at bounding box center [136, 172] width 118 height 14
type input "0358948683"
type input "TÂM"
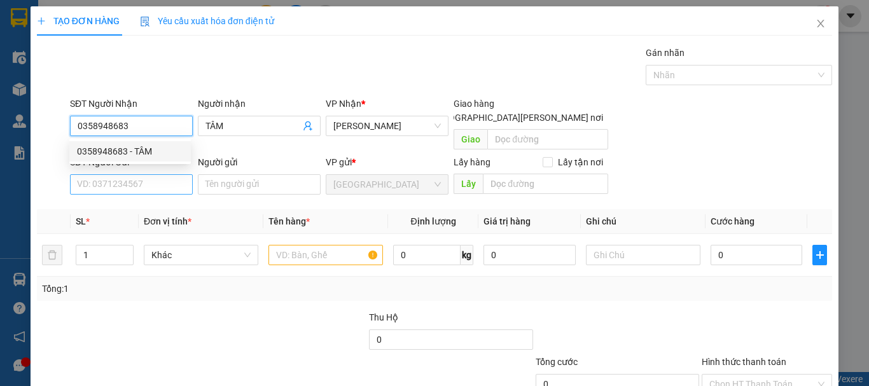
type input "0358948683"
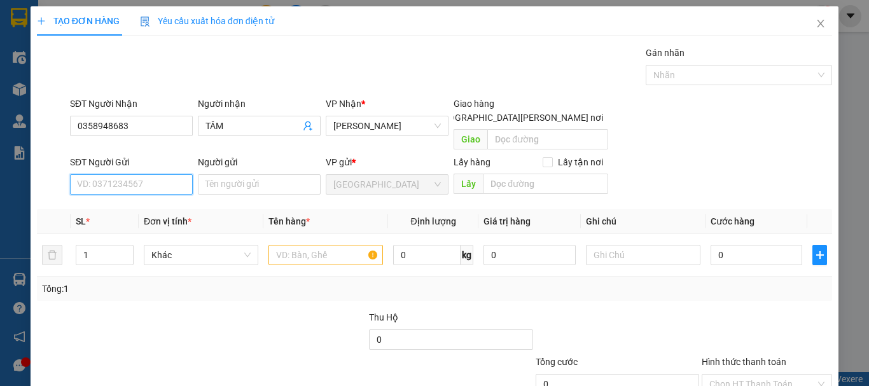
click at [159, 174] on input "SĐT Người Gửi" at bounding box center [131, 184] width 123 height 20
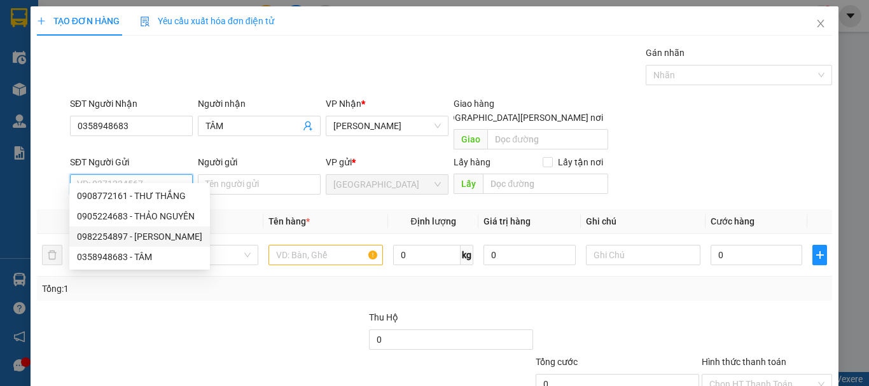
click at [166, 238] on div "0982254897 - [PERSON_NAME]" at bounding box center [139, 237] width 125 height 14
type input "0982254897"
type input "NGUYÊN MINH COOPMART"
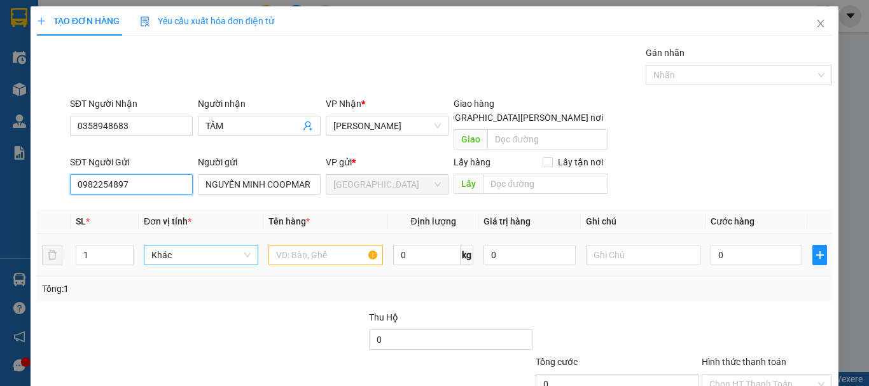
click at [191, 248] on span "Khác" at bounding box center [200, 254] width 99 height 19
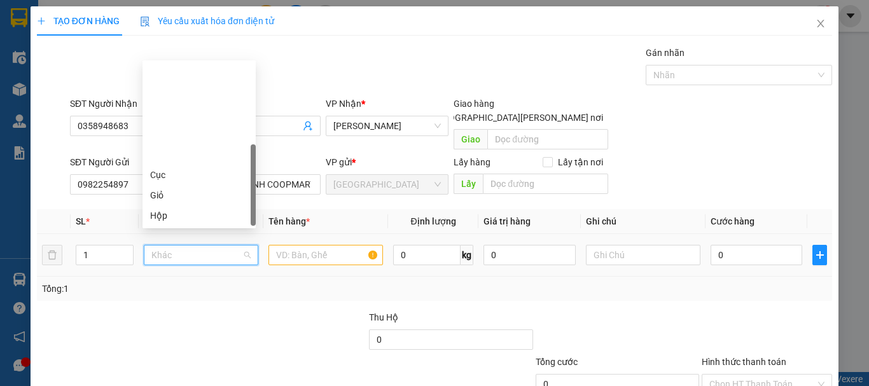
type input "T"
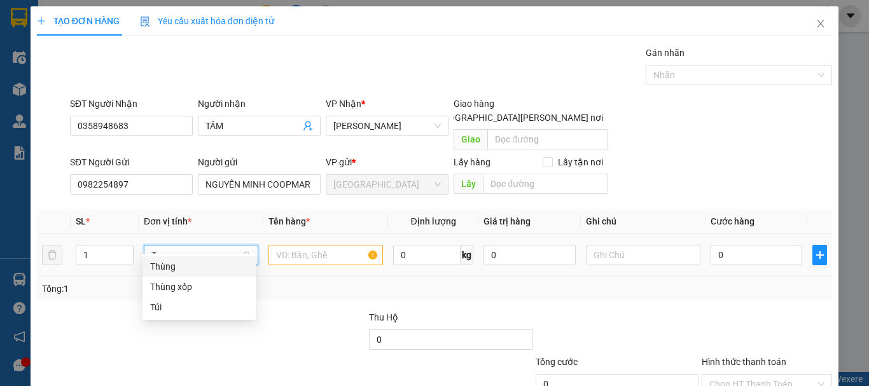
click at [194, 267] on div "Thùng" at bounding box center [199, 266] width 98 height 14
click at [284, 247] on input "text" at bounding box center [325, 255] width 114 height 20
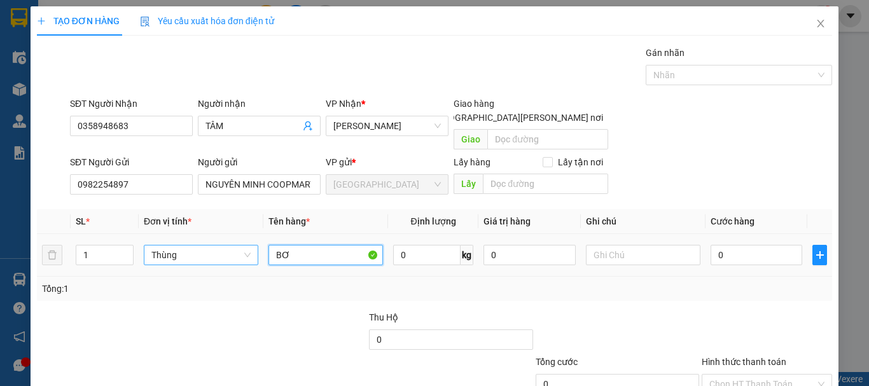
type input "BƠ"
type input "80"
type input "80.000"
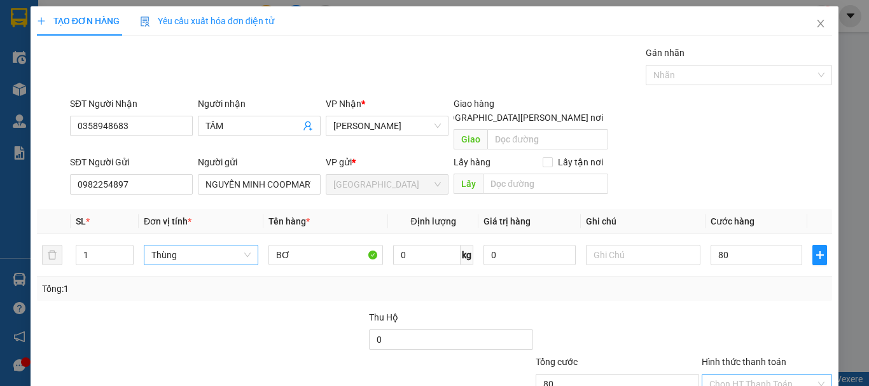
type input "80.000"
click at [735, 375] on input "Hình thức thanh toán" at bounding box center [762, 384] width 106 height 19
type input "0"
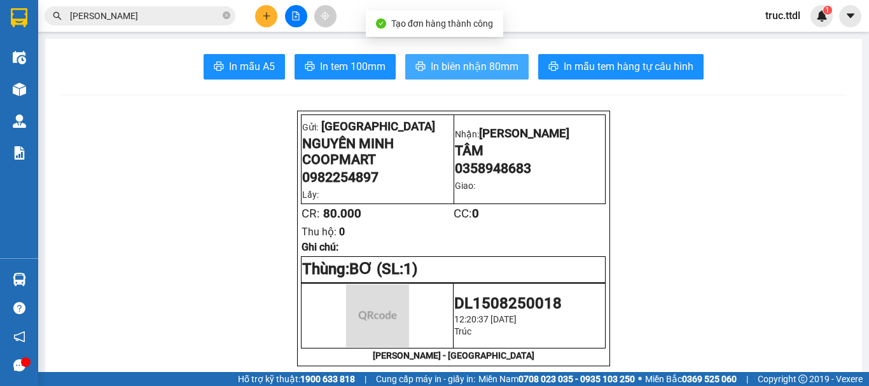
click at [502, 68] on span "In biên nhận 80mm" at bounding box center [475, 67] width 88 height 16
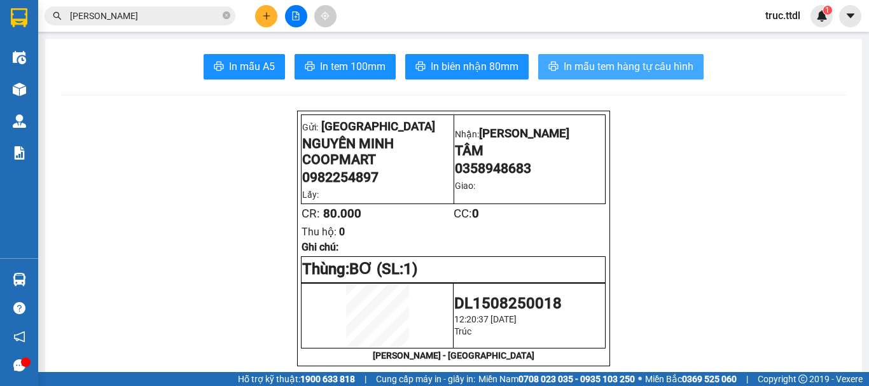
click at [619, 65] on span "In mẫu tem hàng tự cấu hình" at bounding box center [628, 67] width 130 height 16
click at [272, 16] on button at bounding box center [266, 16] width 22 height 22
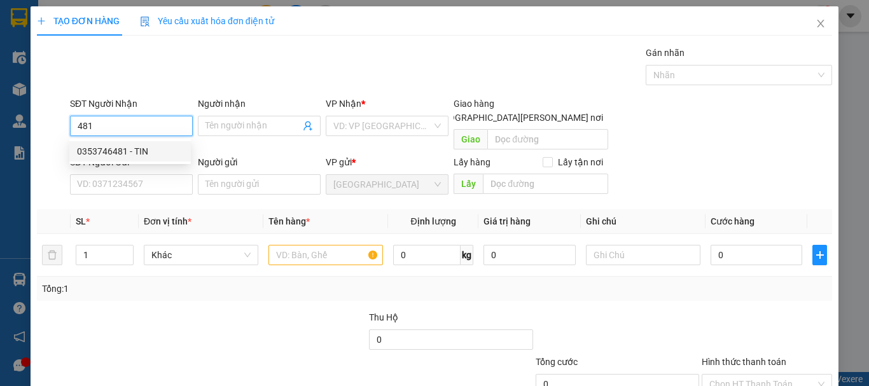
click at [155, 151] on div "0353746481 - TIN" at bounding box center [130, 151] width 106 height 14
type input "0353746481"
type input "TIN"
type input "0353746481"
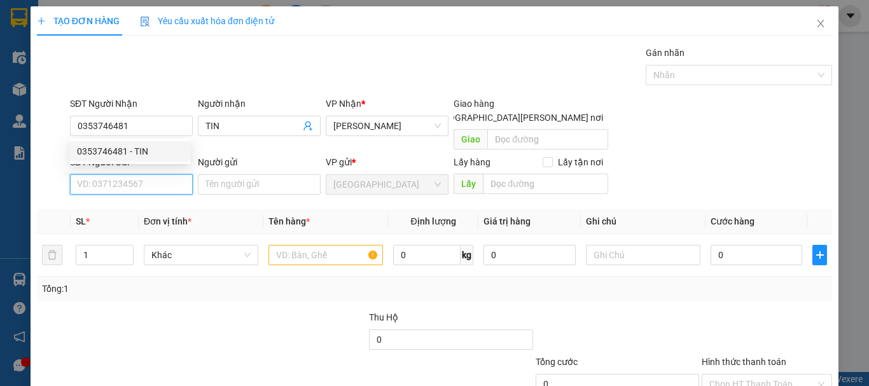
click at [149, 177] on input "SĐT Người Gửi" at bounding box center [131, 184] width 123 height 20
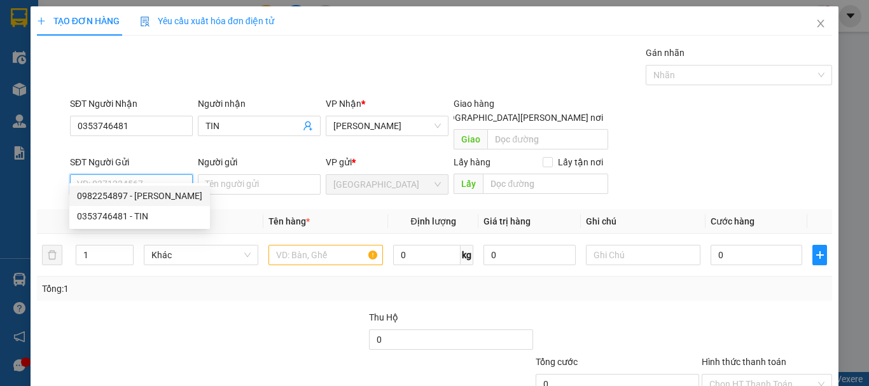
click at [156, 195] on div "0982254897 - [PERSON_NAME]" at bounding box center [139, 196] width 125 height 14
type input "0982254897"
type input "NGUYÊN MINH COOPMART"
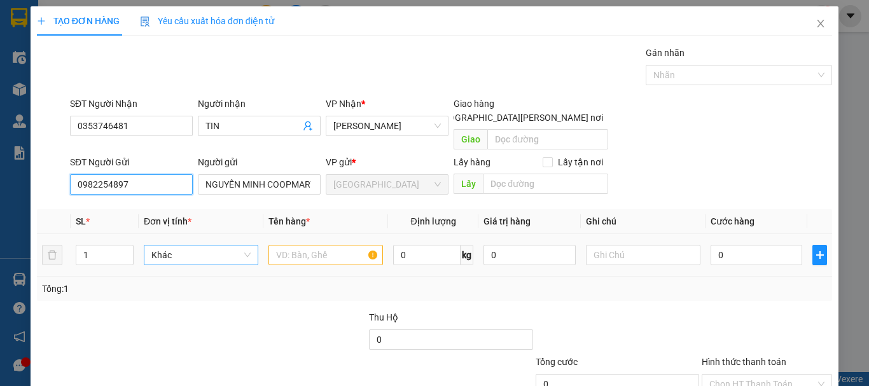
click at [182, 245] on span "Khác" at bounding box center [200, 254] width 99 height 19
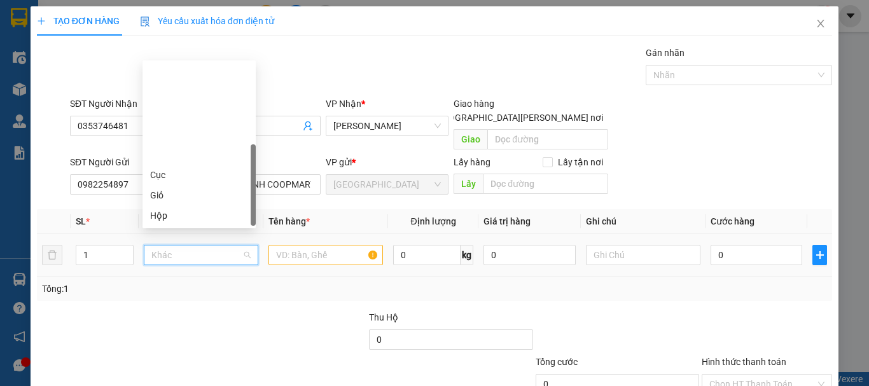
type input "T"
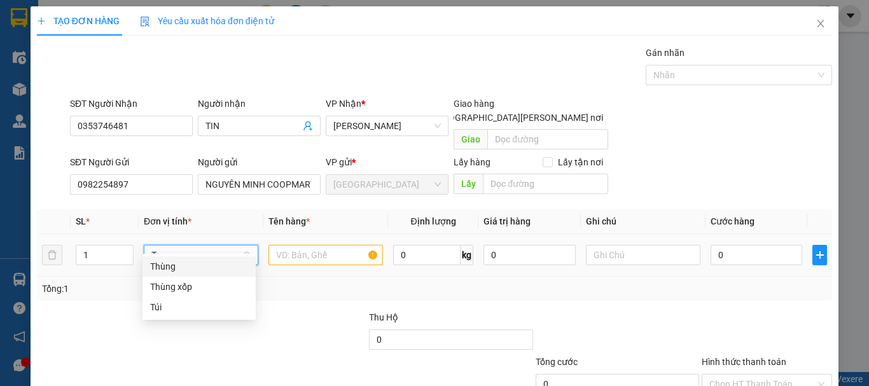
click at [198, 260] on div "Thùng" at bounding box center [199, 266] width 98 height 14
click at [315, 245] on input "text" at bounding box center [325, 255] width 114 height 20
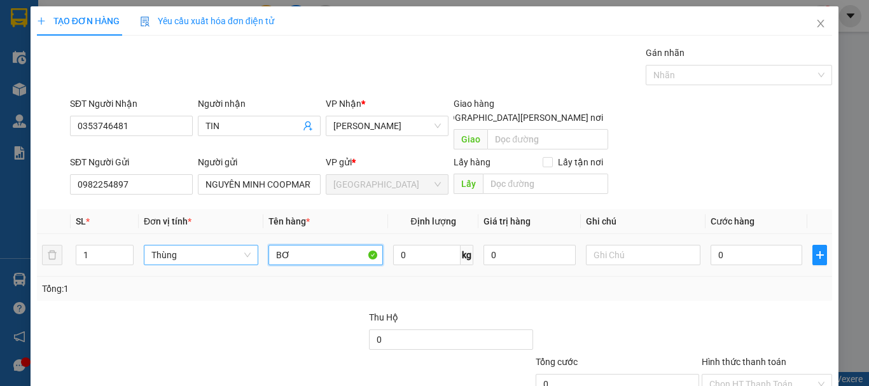
type input "BƠ"
type input "8"
type input "80"
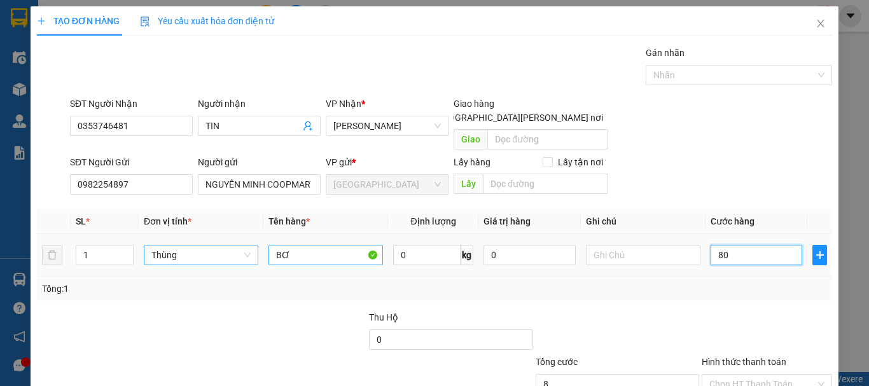
type input "80"
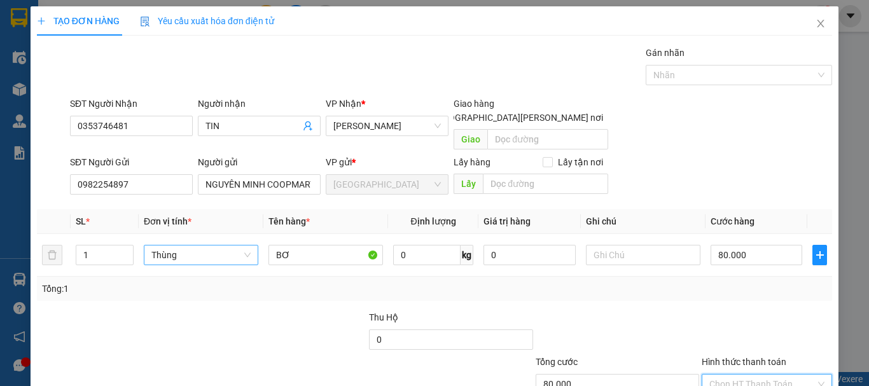
click at [786, 375] on input "Hình thức thanh toán" at bounding box center [762, 384] width 106 height 19
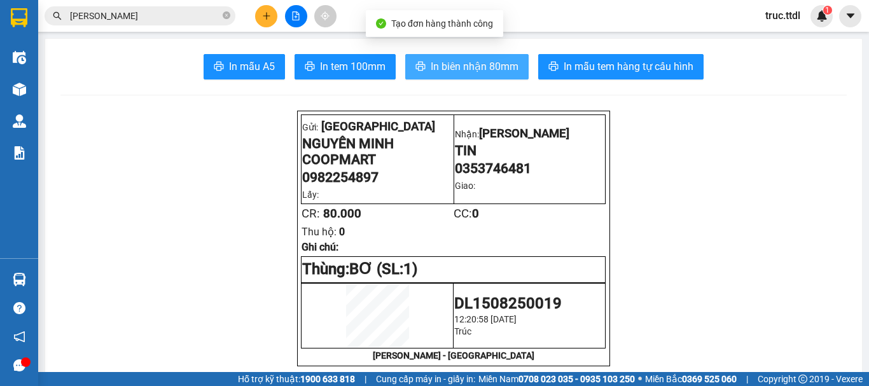
click at [470, 64] on span "In biên nhận 80mm" at bounding box center [475, 67] width 88 height 16
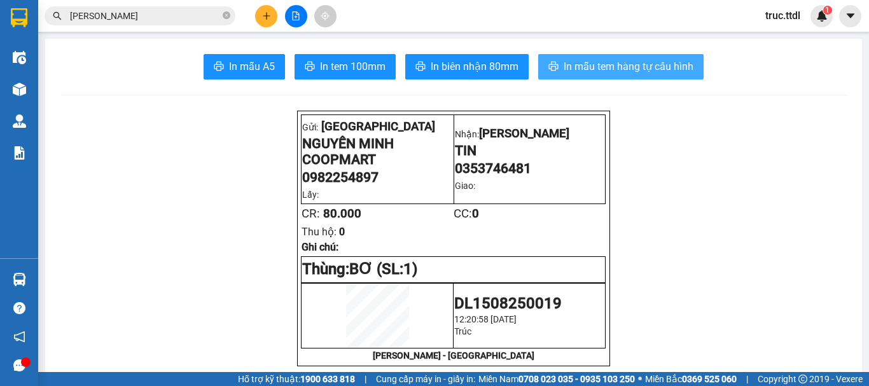
click at [616, 68] on span "In mẫu tem hàng tự cấu hình" at bounding box center [628, 67] width 130 height 16
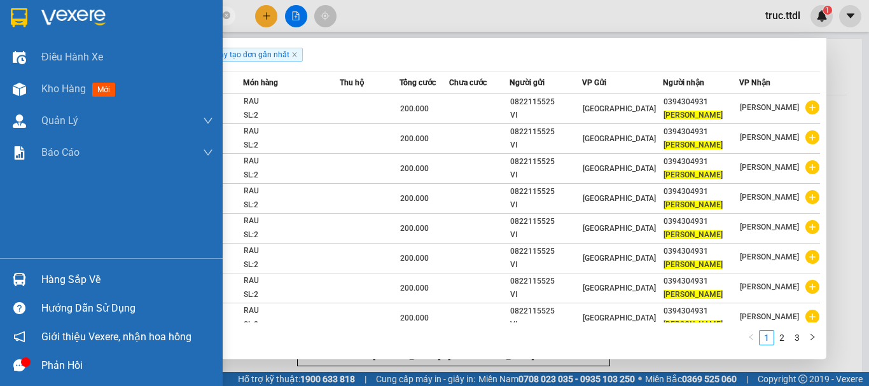
drag, startPoint x: 67, startPoint y: 15, endPoint x: 0, endPoint y: 28, distance: 68.1
click at [0, 28] on section "Kết quả [PERSON_NAME] ( 25 ) Bộ lọc Ngày tạo [PERSON_NAME] nhất Mã ĐH Trạng thá…" at bounding box center [434, 193] width 869 height 386
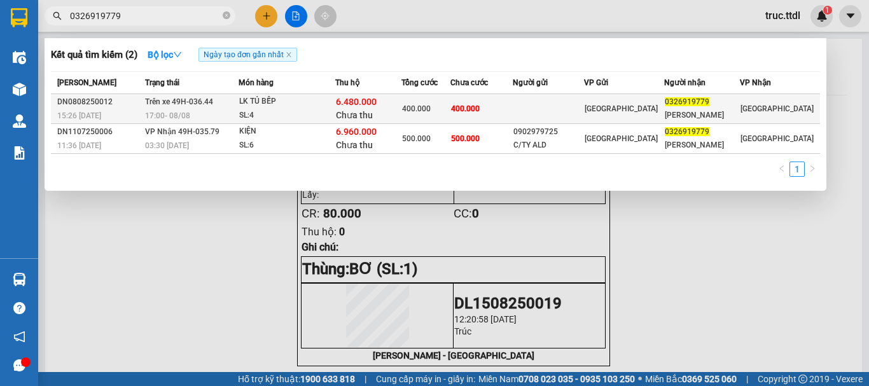
type input "0326919779"
click at [332, 113] on div "SL: 4" at bounding box center [286, 116] width 95 height 14
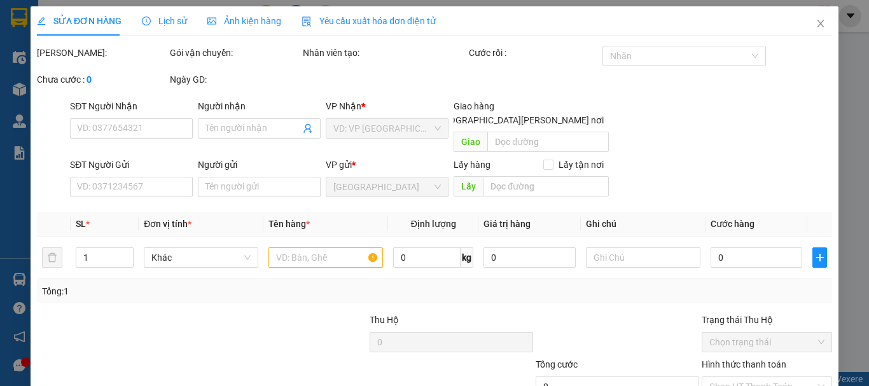
type input "0326919779"
type input "[PERSON_NAME]"
type input "400.000"
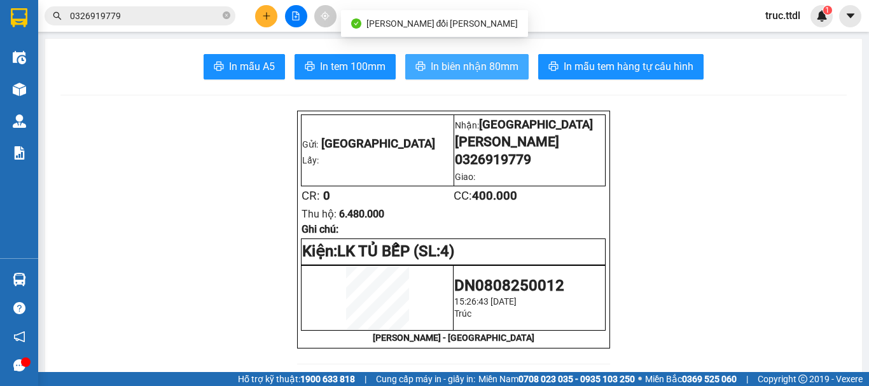
click at [497, 69] on span "In biên nhận 80mm" at bounding box center [475, 67] width 88 height 16
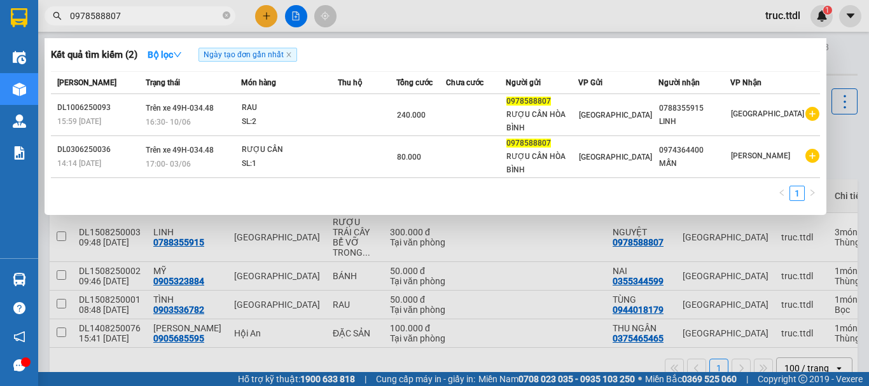
click at [181, 13] on input "0978588807" at bounding box center [145, 16] width 150 height 14
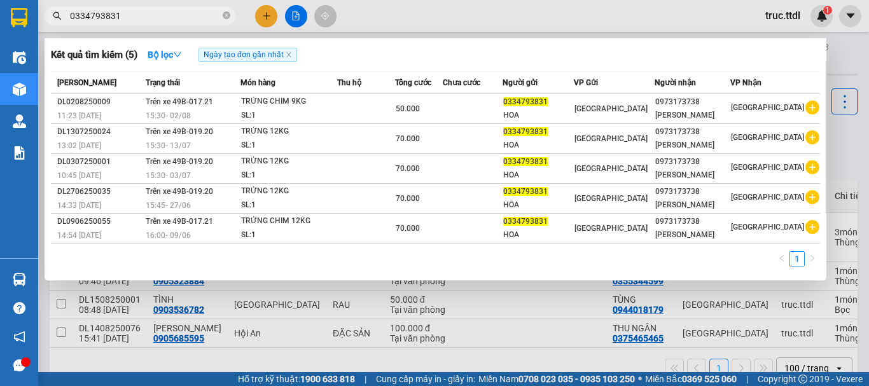
type input "0334793831"
